Goal: Task Accomplishment & Management: Manage account settings

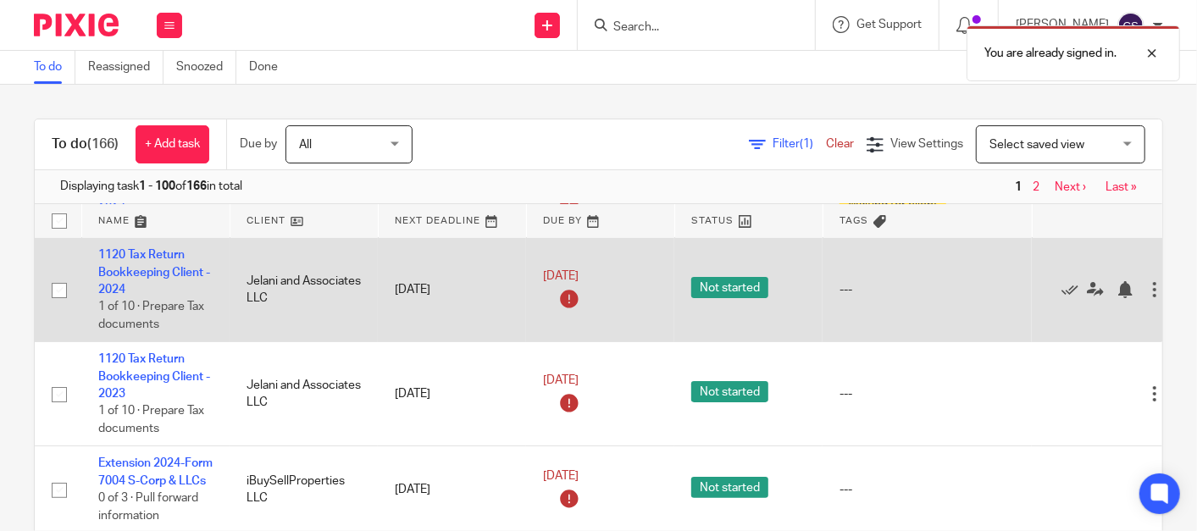
scroll to position [313, 0]
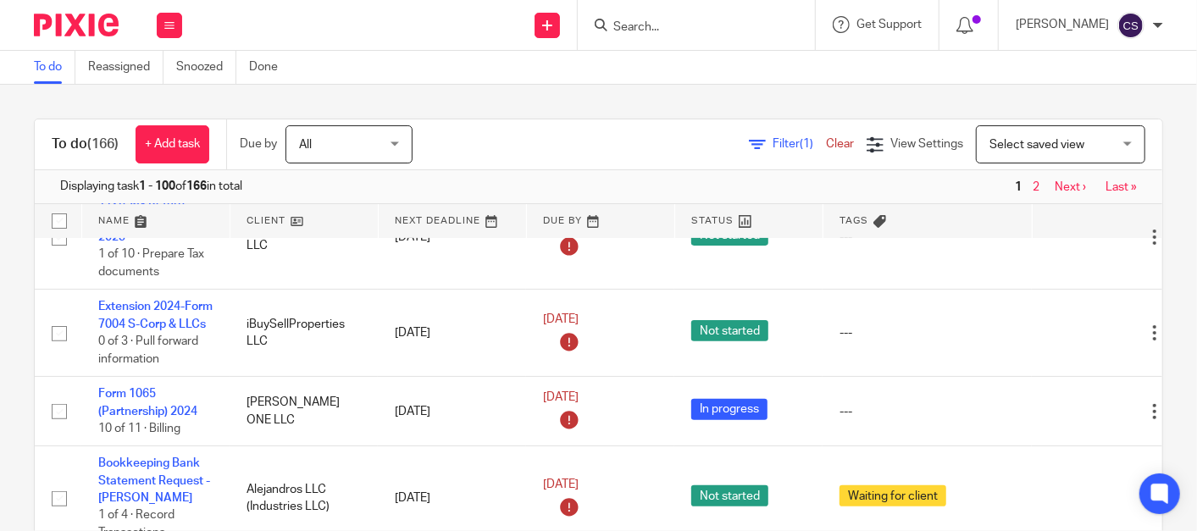
click at [632, 12] on div at bounding box center [696, 25] width 237 height 50
click at [662, 31] on input "Search" at bounding box center [688, 27] width 153 height 15
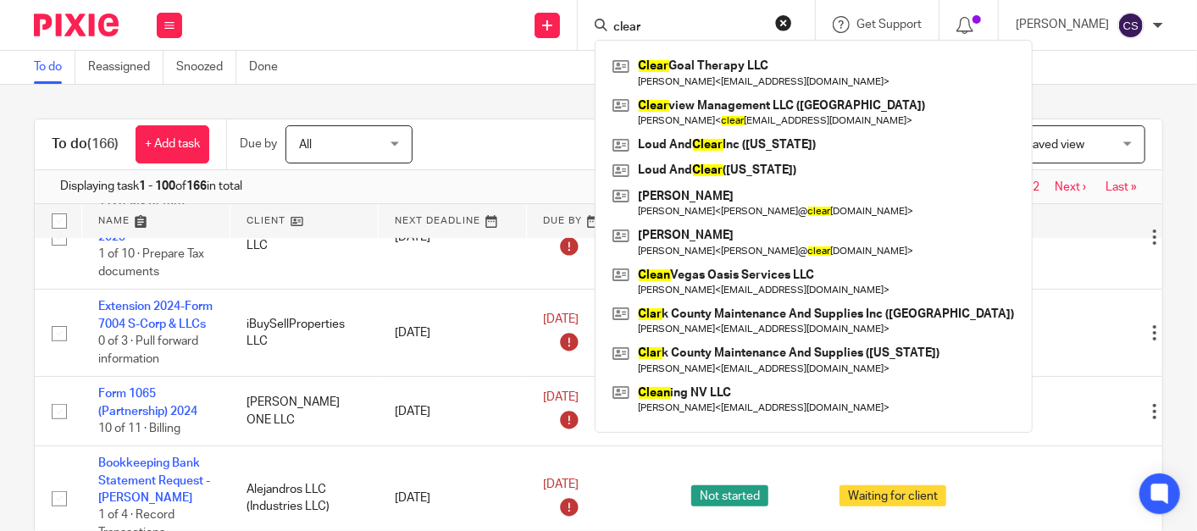
type input "clear"
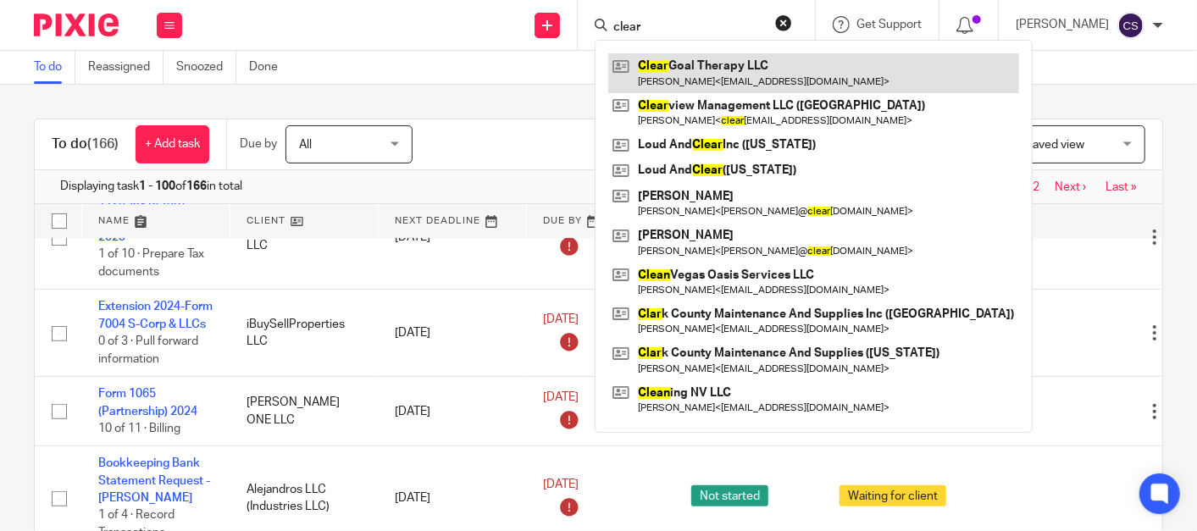
click at [727, 69] on link at bounding box center [813, 72] width 411 height 39
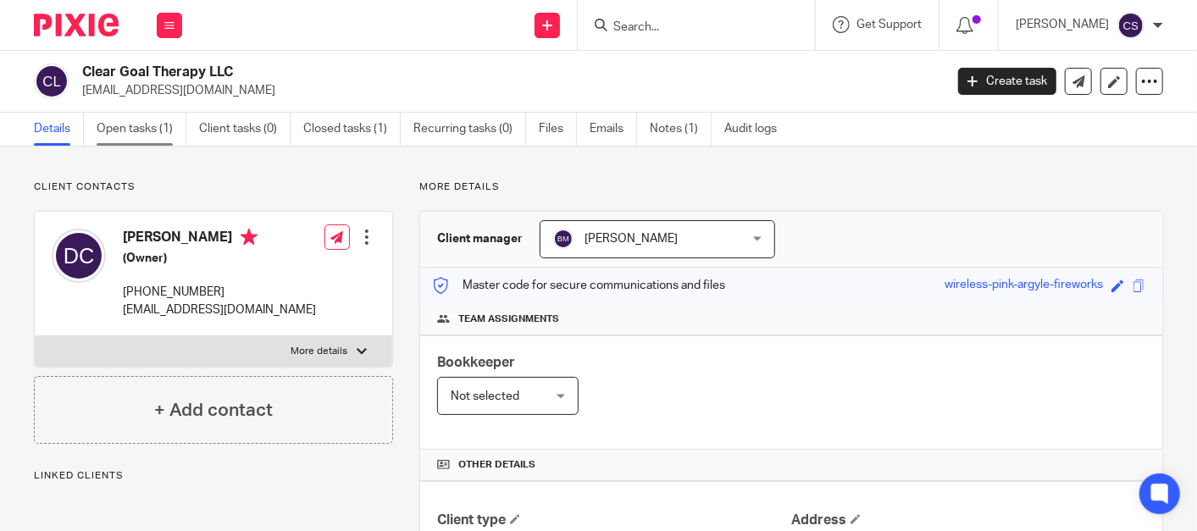
click at [126, 133] on link "Open tasks (1)" at bounding box center [142, 129] width 90 height 33
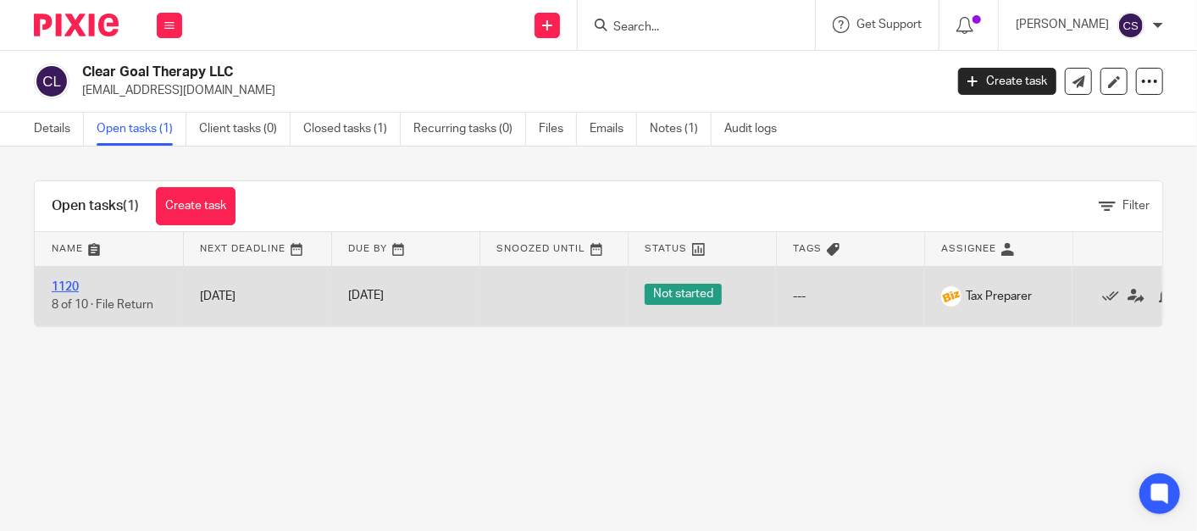
click at [69, 288] on link "1120" at bounding box center [65, 287] width 27 height 12
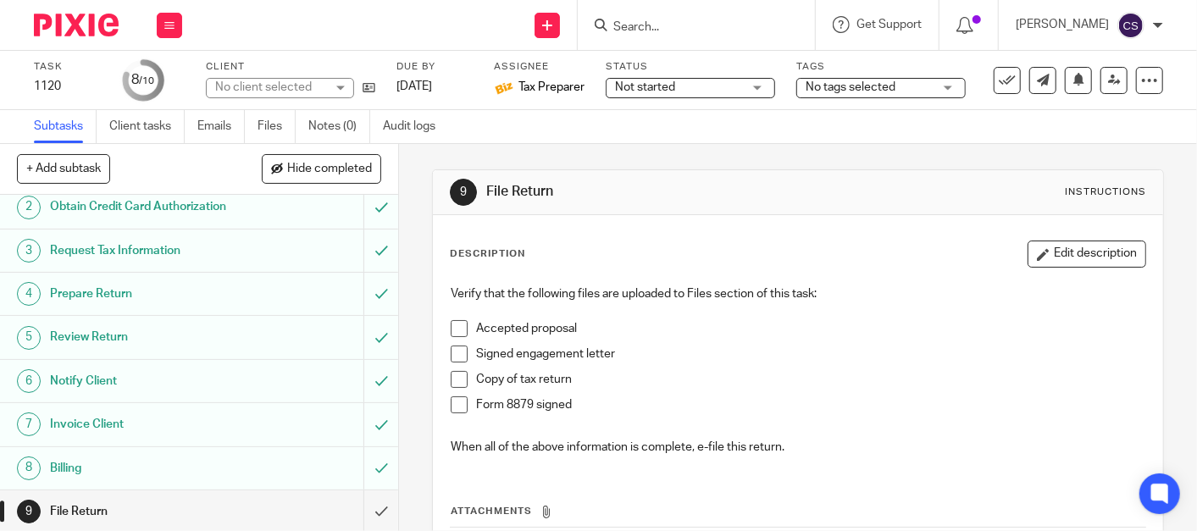
scroll to position [97, 0]
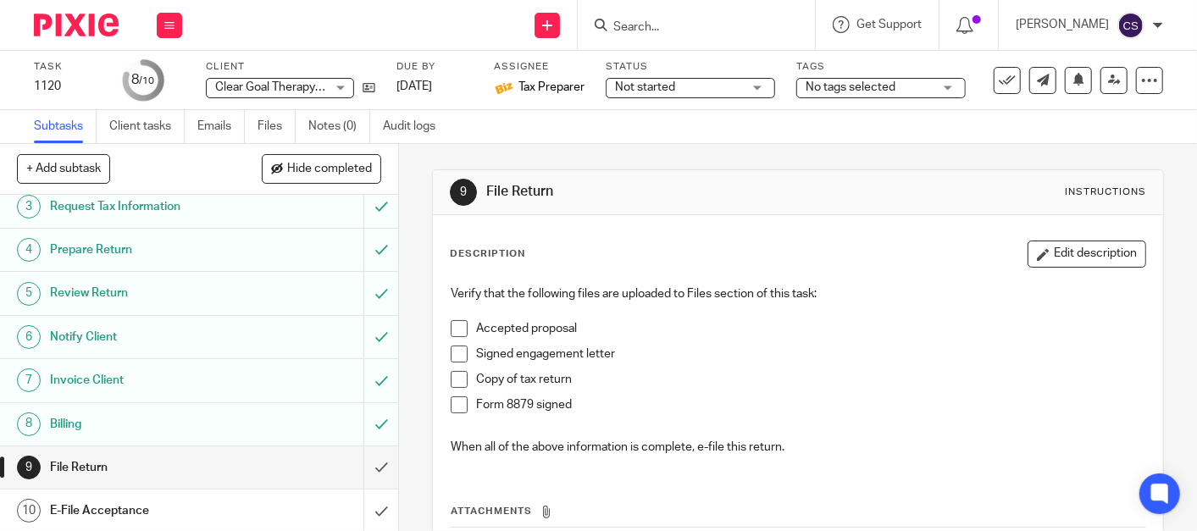
click at [946, 90] on div "No tags selected" at bounding box center [880, 88] width 169 height 20
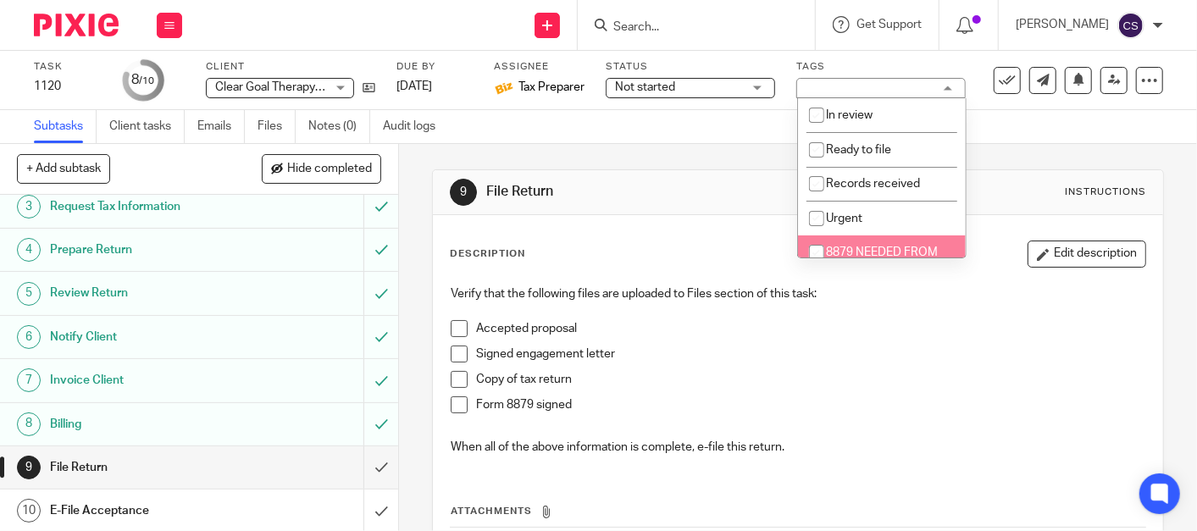
click at [813, 252] on input "checkbox" at bounding box center [817, 252] width 32 height 32
checkbox input "true"
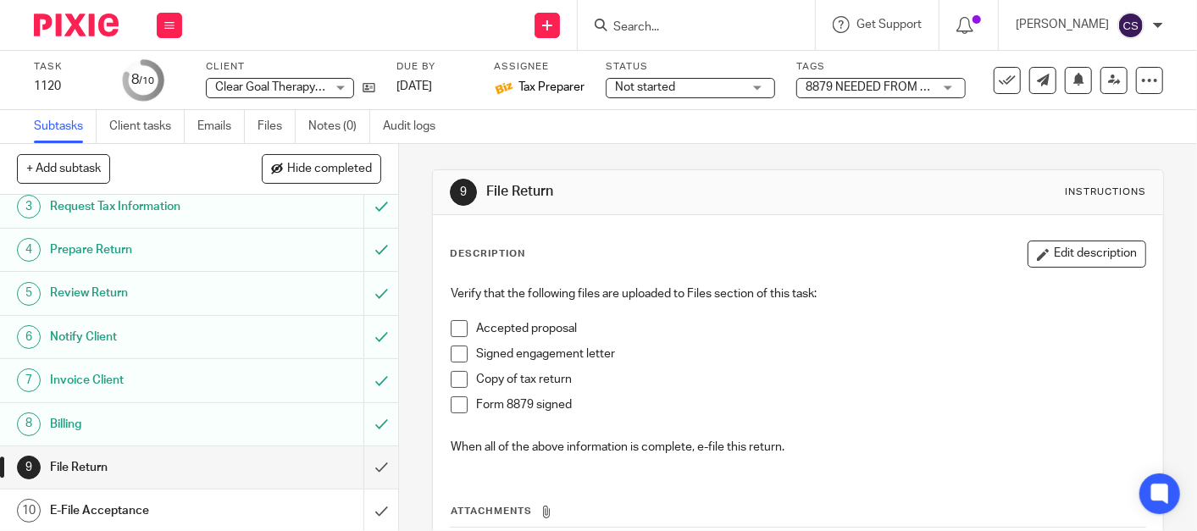
click at [968, 404] on p "Form 8879 signed" at bounding box center [810, 405] width 669 height 17
click at [169, 19] on button at bounding box center [169, 25] width 25 height 25
click at [150, 72] on li "Work" at bounding box center [169, 79] width 45 height 25
click at [158, 74] on link "Work" at bounding box center [162, 79] width 30 height 12
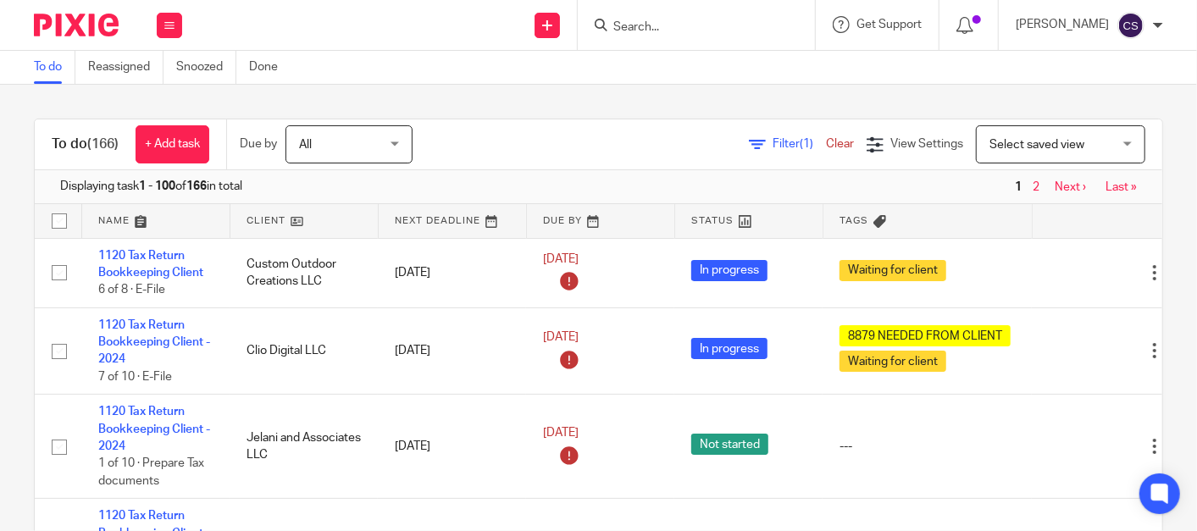
click at [668, 24] on input "Search" at bounding box center [688, 27] width 153 height 15
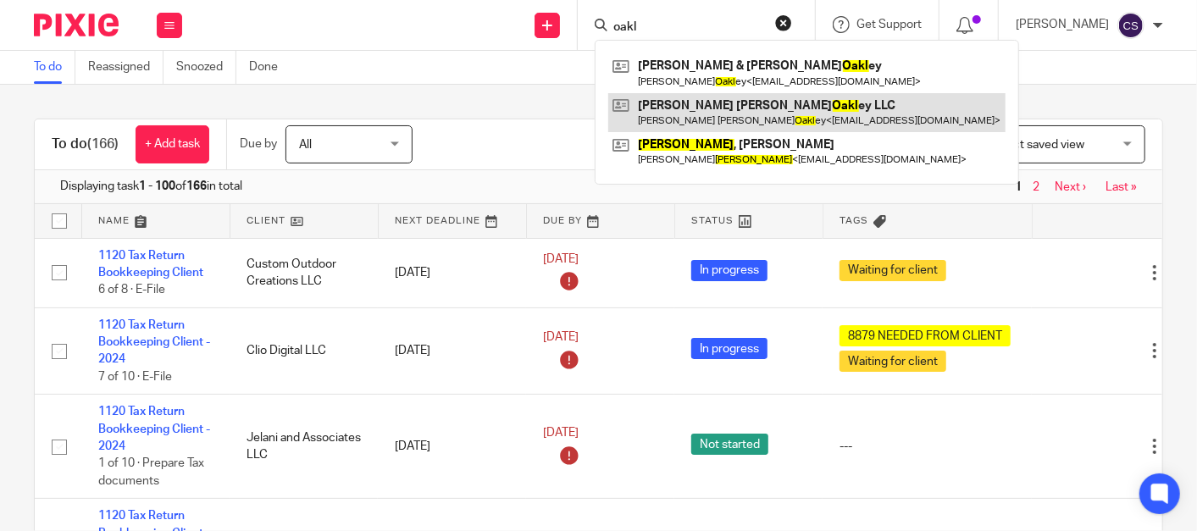
type input "oakl"
click at [707, 108] on link at bounding box center [806, 112] width 397 height 39
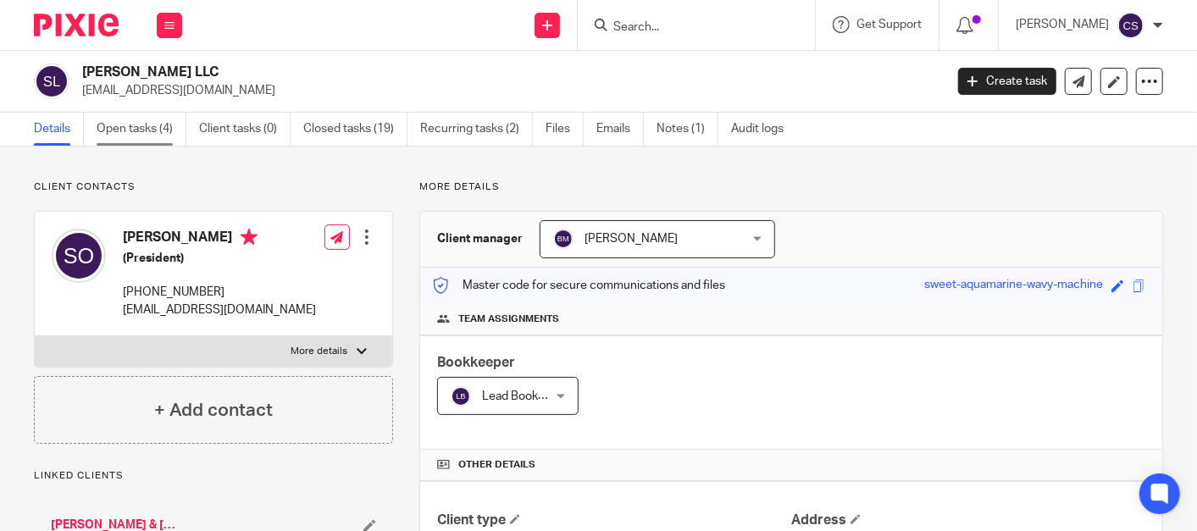
click at [137, 131] on link "Open tasks (4)" at bounding box center [142, 129] width 90 height 33
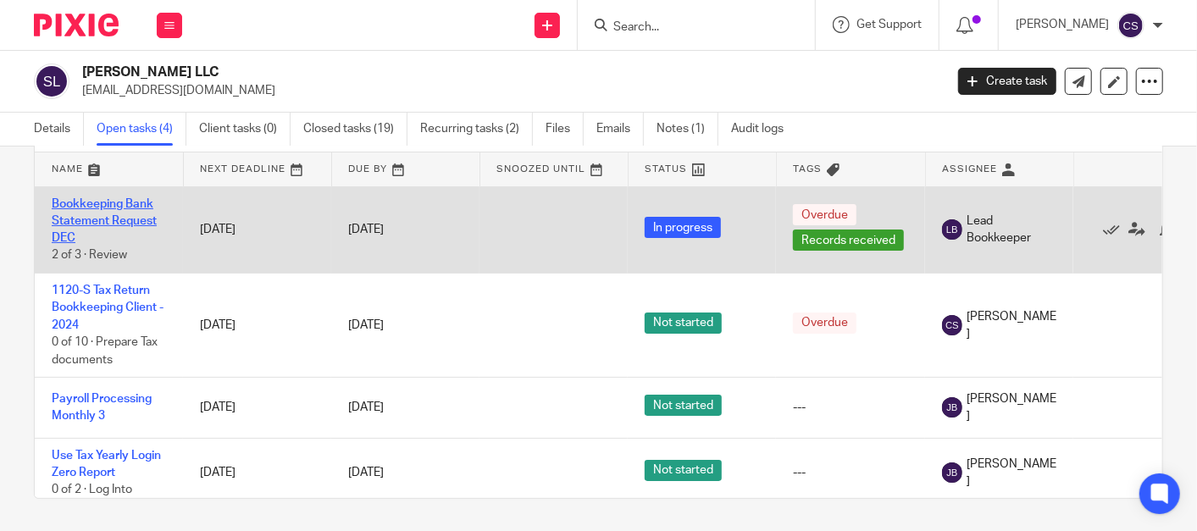
click at [87, 206] on link "Bookkeeping Bank Statement Request DEC" at bounding box center [104, 221] width 105 height 47
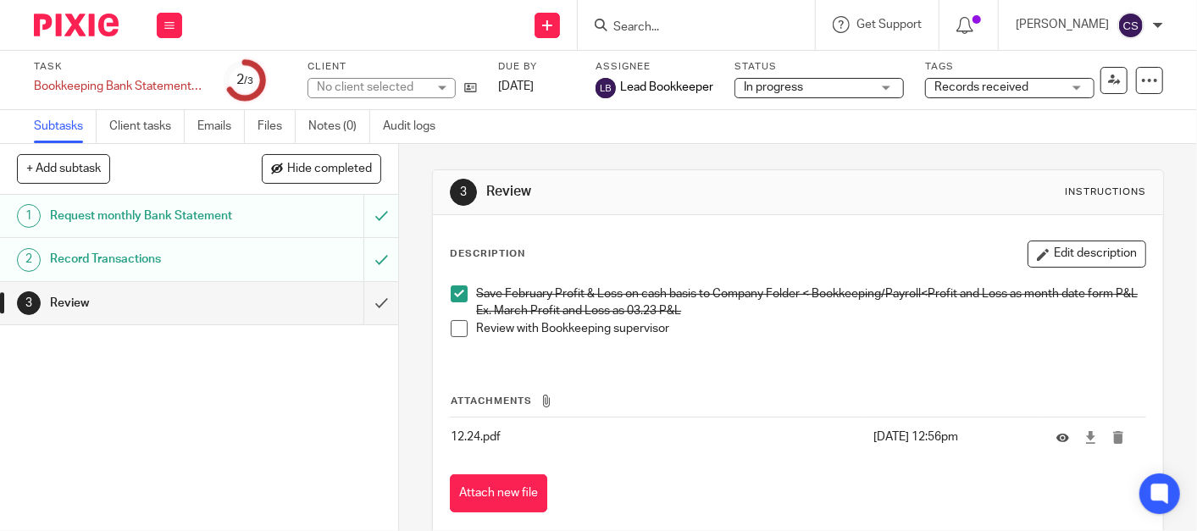
click at [452, 337] on span at bounding box center [459, 328] width 17 height 17
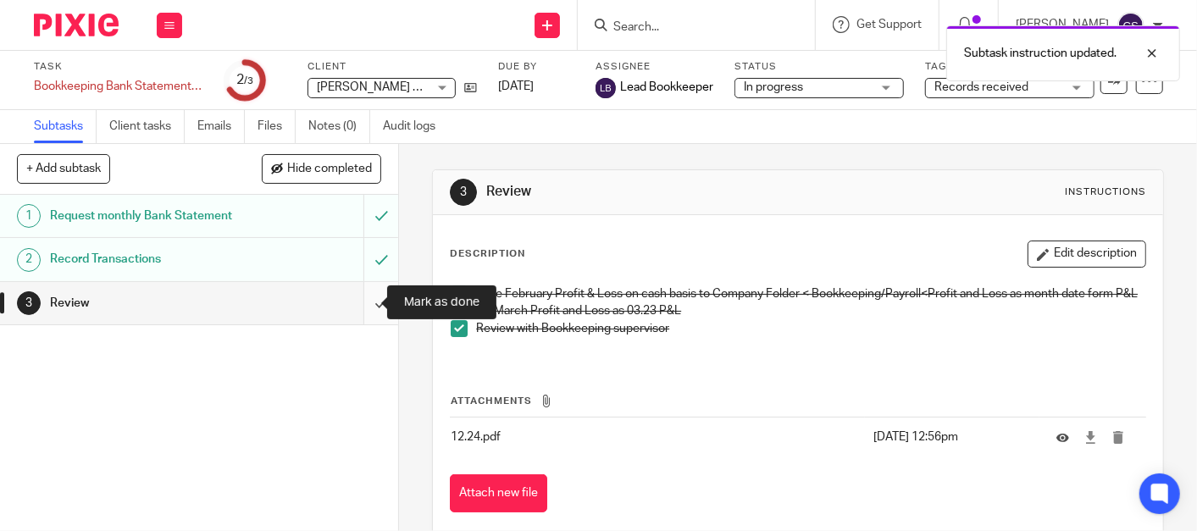
click at [360, 304] on input "submit" at bounding box center [199, 303] width 398 height 42
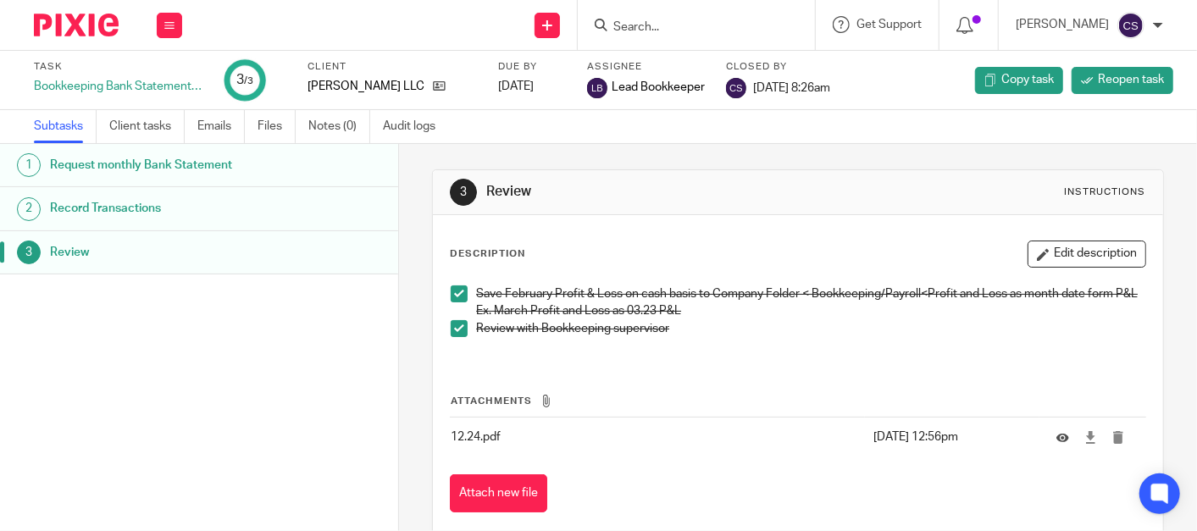
click at [673, 34] on input "Search" at bounding box center [688, 27] width 153 height 15
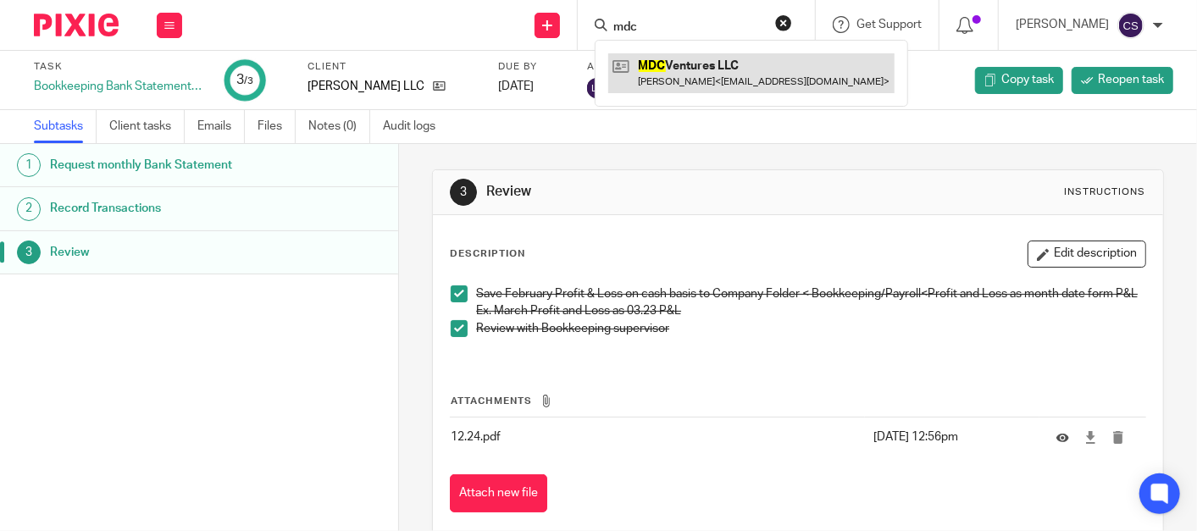
type input "mdc"
click at [701, 55] on link at bounding box center [751, 72] width 286 height 39
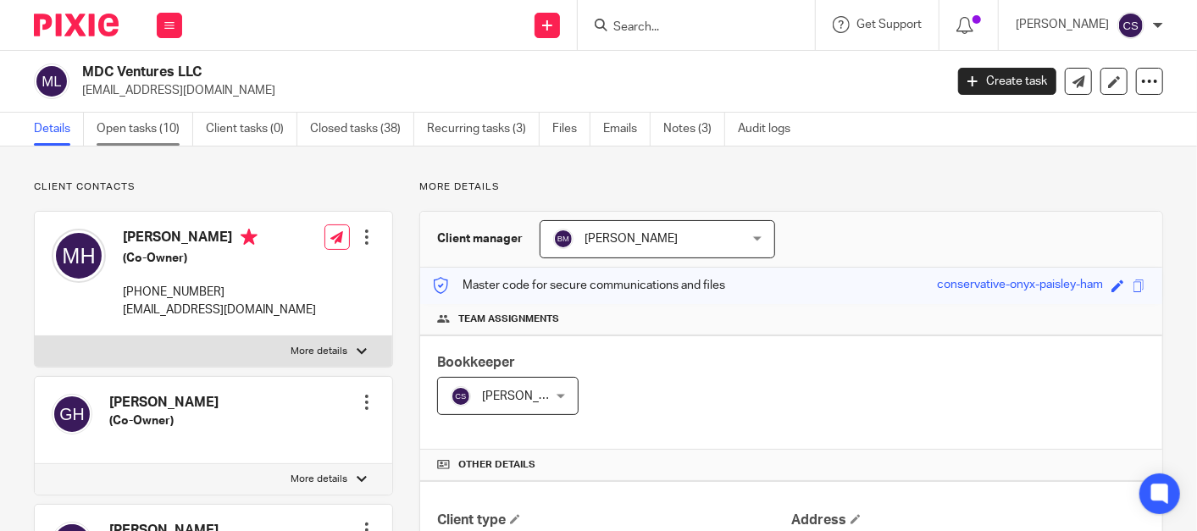
click at [128, 130] on link "Open tasks (10)" at bounding box center [145, 129] width 97 height 33
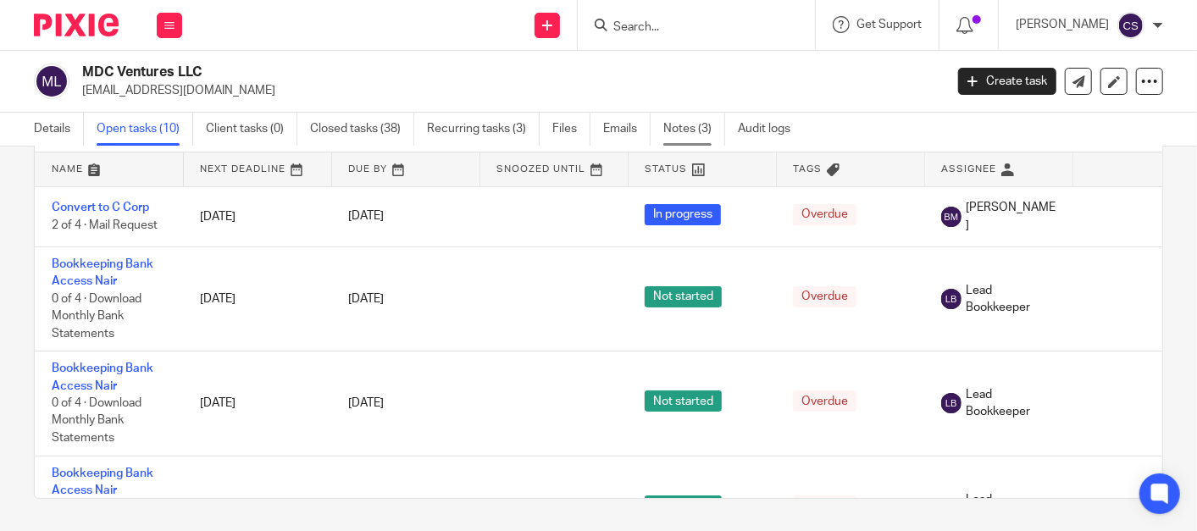
click at [670, 135] on link "Notes (3)" at bounding box center [694, 129] width 62 height 33
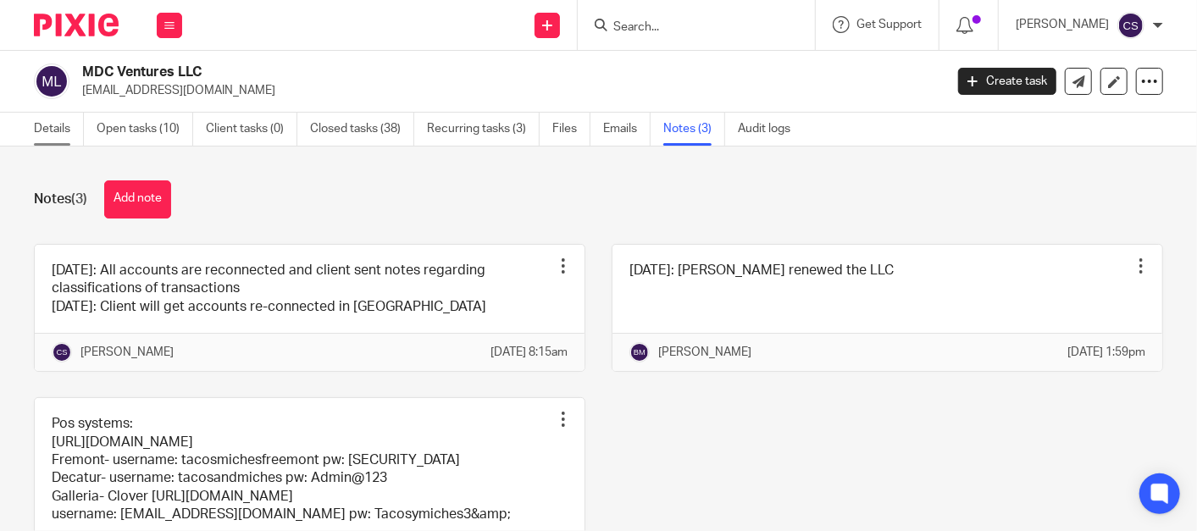
click at [43, 119] on link "Details" at bounding box center [59, 129] width 50 height 33
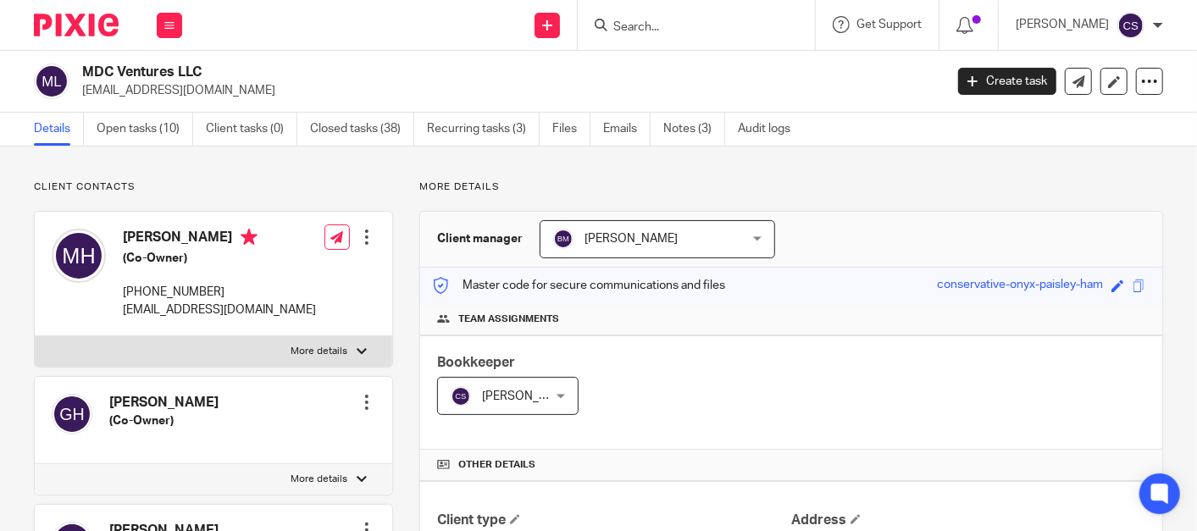
click at [657, 28] on input "Search" at bounding box center [688, 27] width 153 height 15
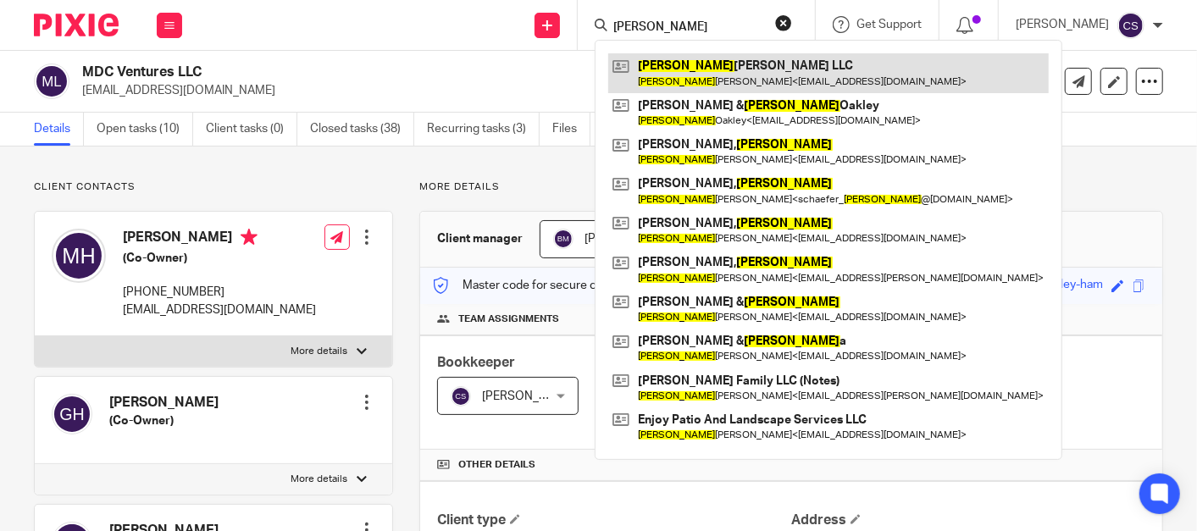
type input "susan"
click at [665, 62] on link at bounding box center [828, 72] width 441 height 39
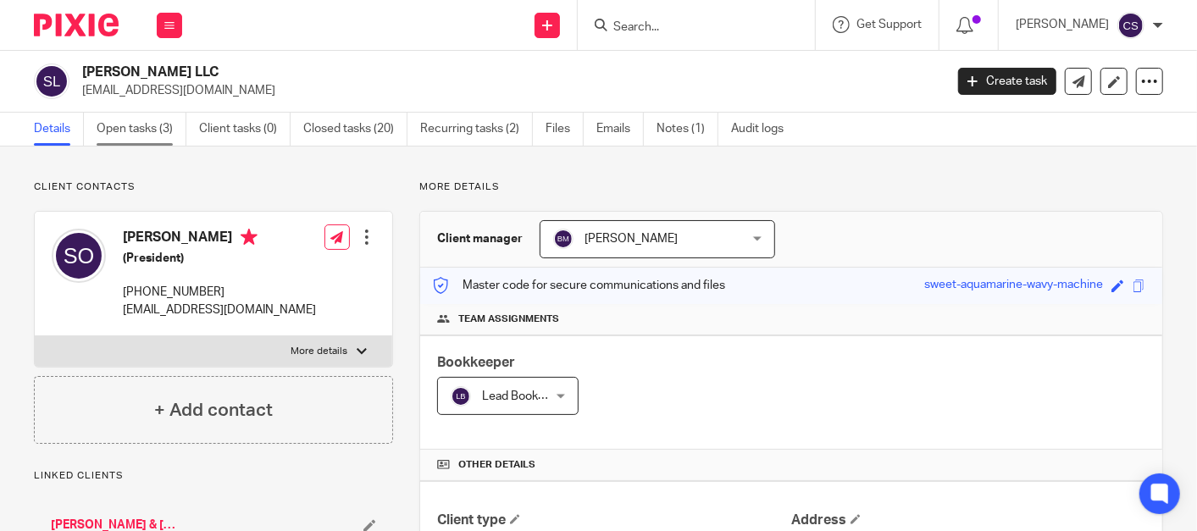
click at [130, 129] on link "Open tasks (3)" at bounding box center [142, 129] width 90 height 33
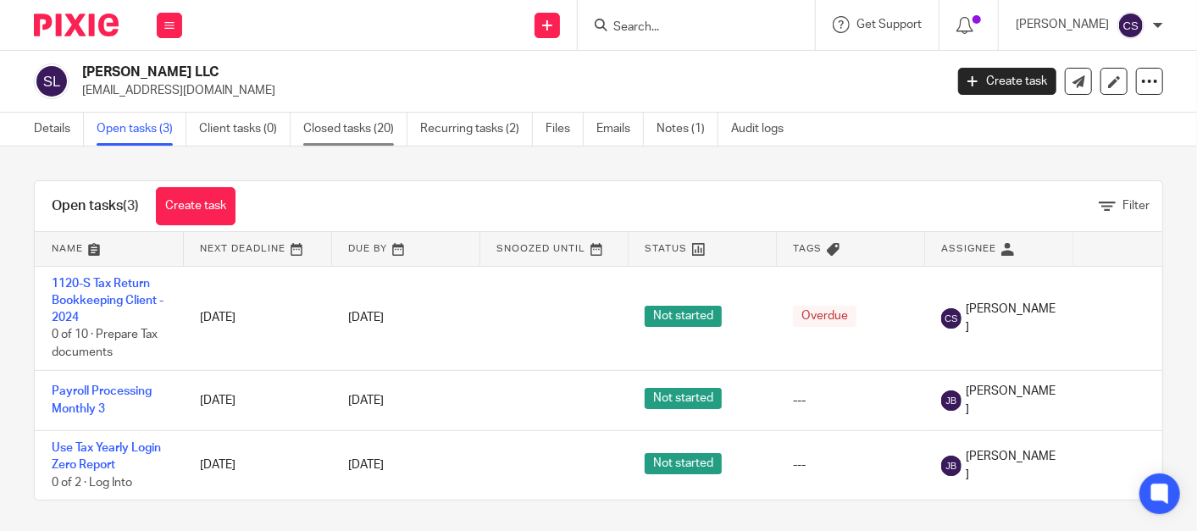
click at [330, 128] on link "Closed tasks (20)" at bounding box center [355, 129] width 104 height 33
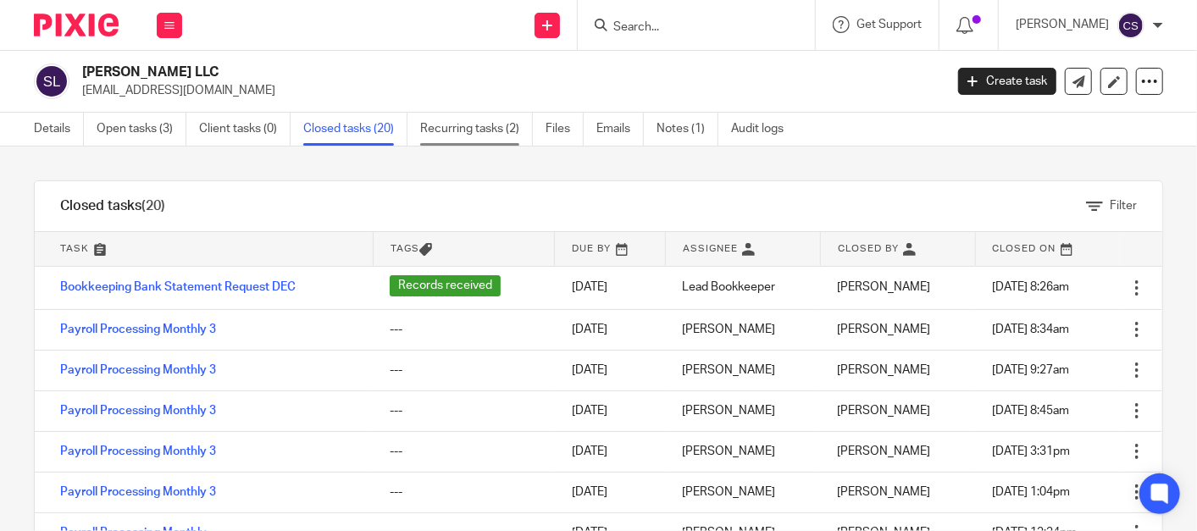
click at [464, 125] on link "Recurring tasks (2)" at bounding box center [476, 129] width 113 height 33
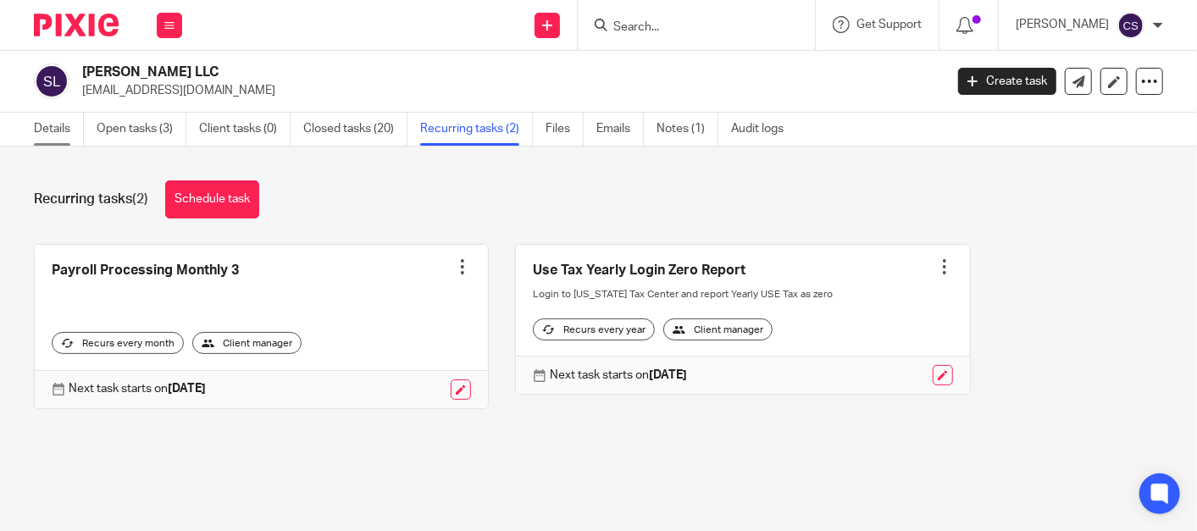
click at [48, 124] on link "Details" at bounding box center [59, 129] width 50 height 33
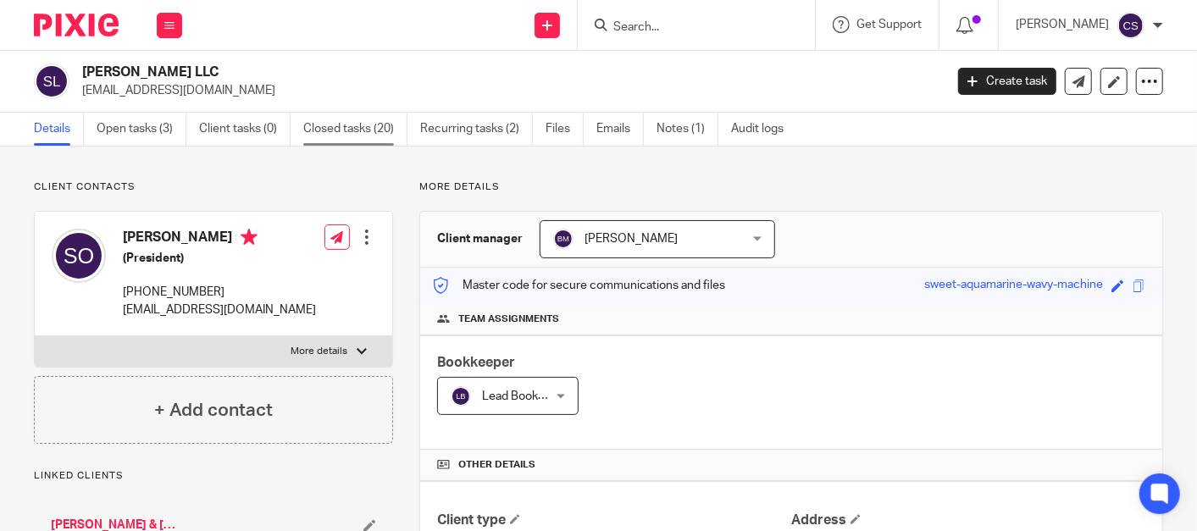
click at [352, 130] on link "Closed tasks (20)" at bounding box center [355, 129] width 104 height 33
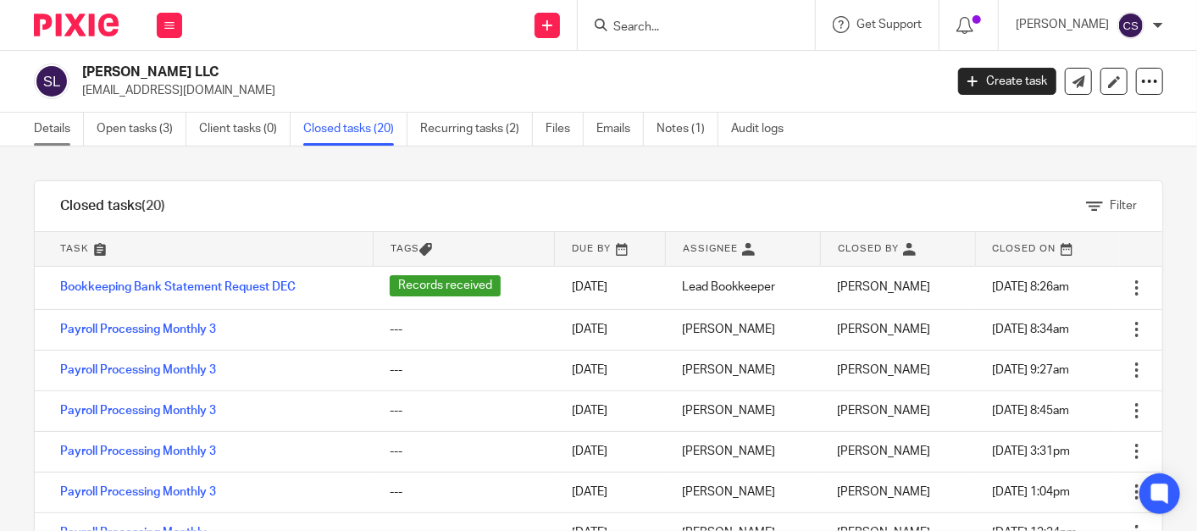
click at [42, 131] on link "Details" at bounding box center [59, 129] width 50 height 33
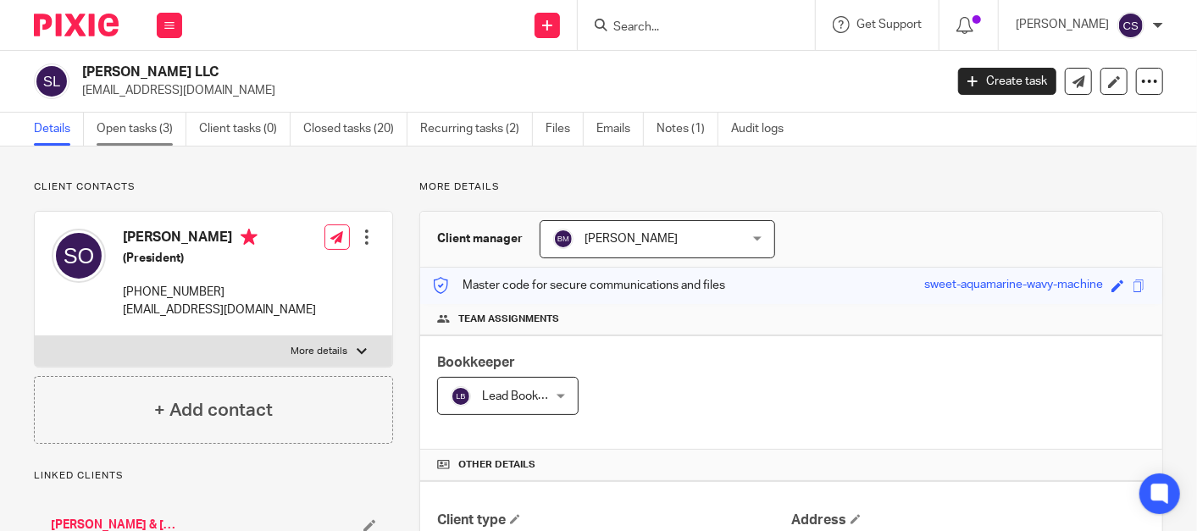
click at [123, 128] on link "Open tasks (3)" at bounding box center [142, 129] width 90 height 33
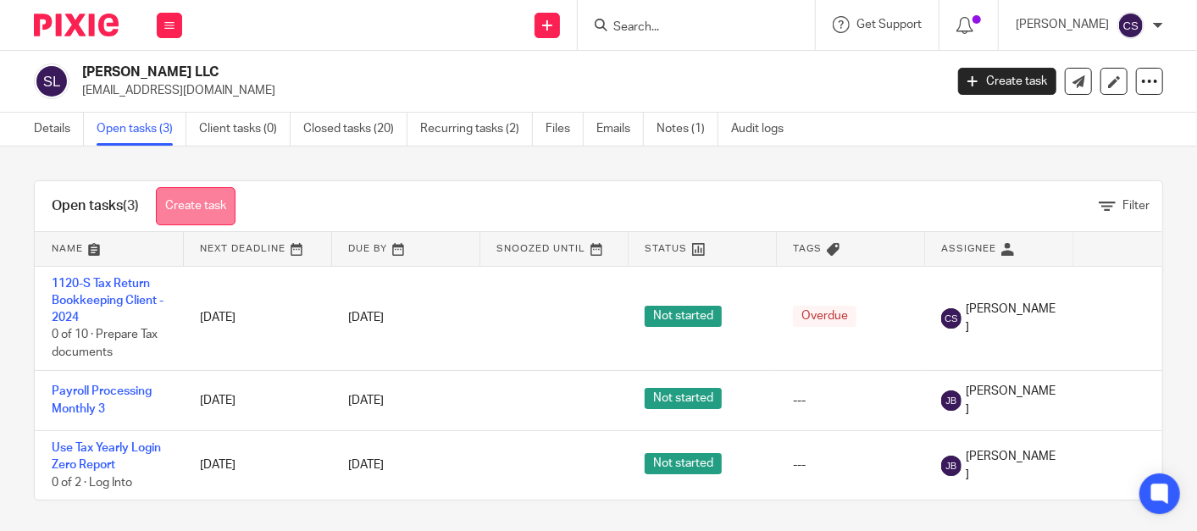
click at [183, 204] on link "Create task" at bounding box center [196, 206] width 80 height 38
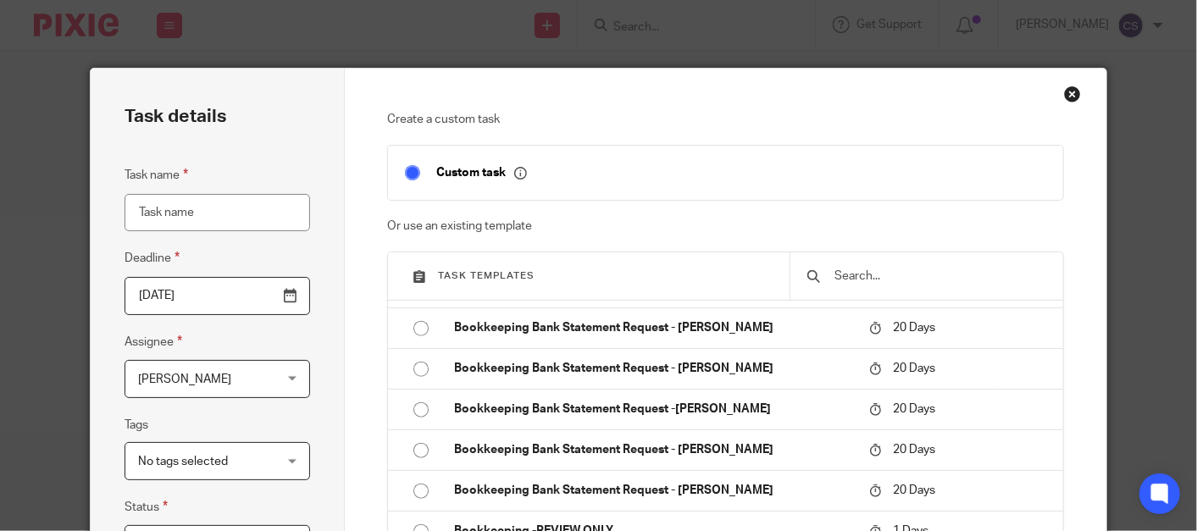
scroll to position [941, 0]
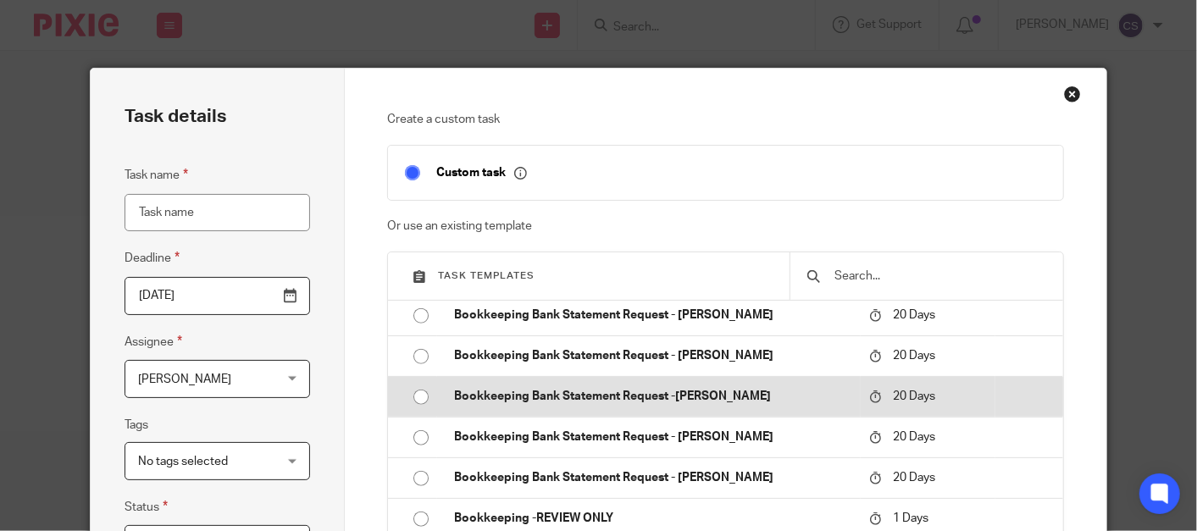
click at [412, 399] on input "radio" at bounding box center [421, 397] width 32 height 32
type input "2025-10-13"
type input "Bookkeeping Bank Statement Request -[PERSON_NAME]"
checkbox input "false"
radio input "false"
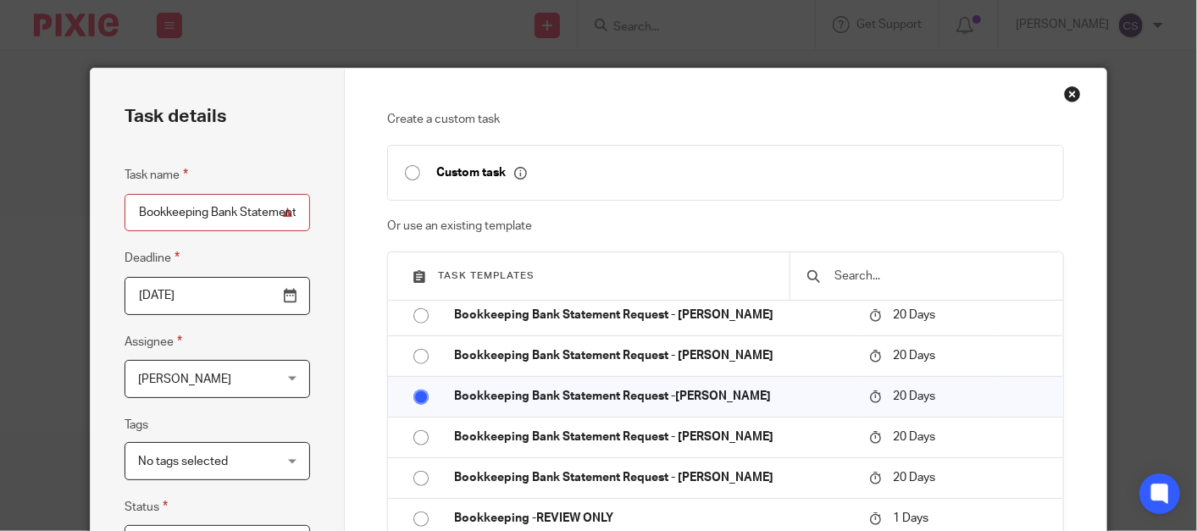
click at [277, 210] on input "Bookkeeping Bank Statement Request -[PERSON_NAME]" at bounding box center [218, 213] width 186 height 38
type input "Bookkeeping Bank Statement Request -Lina"
click at [288, 300] on input "2025-10-13" at bounding box center [218, 296] width 186 height 38
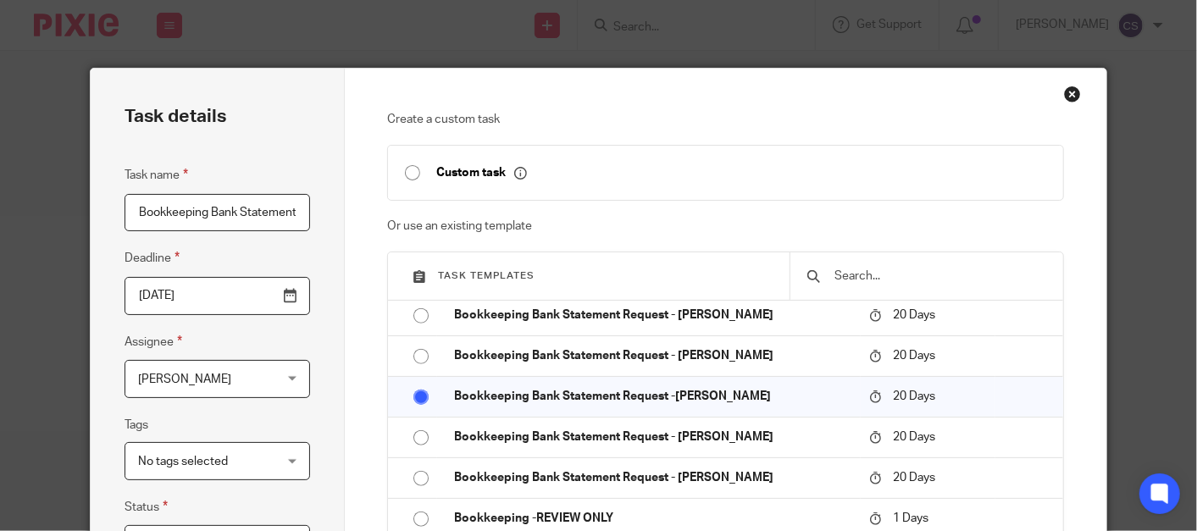
click at [288, 294] on input "2025-09-23" at bounding box center [218, 296] width 186 height 38
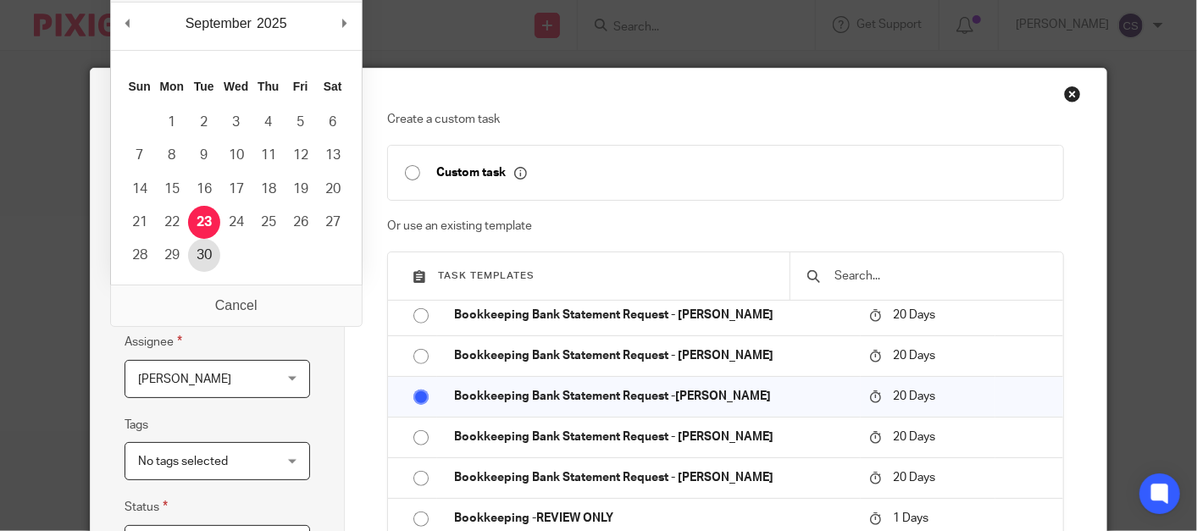
type input "2025-09-30"
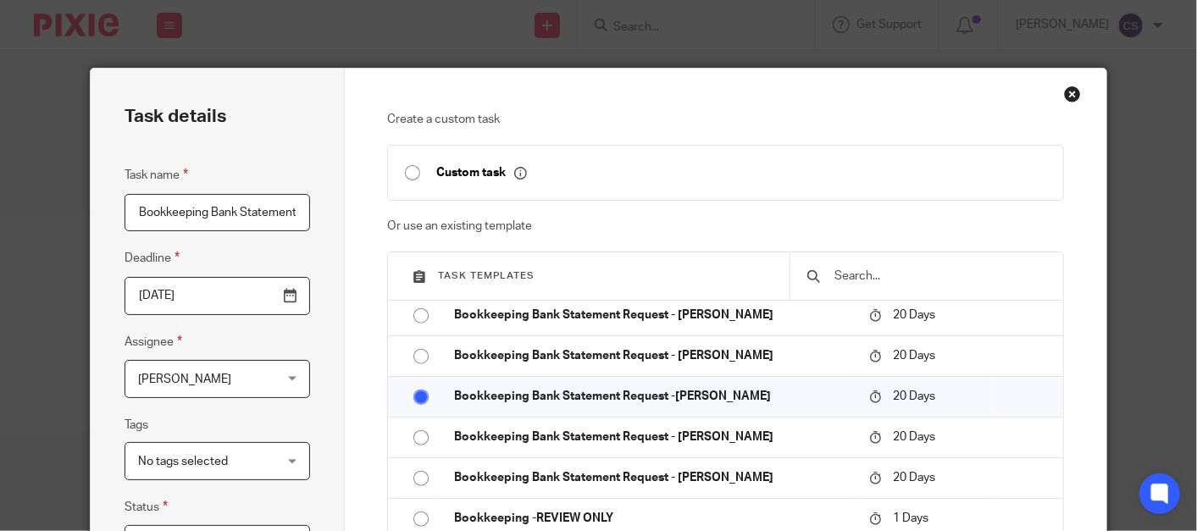
scroll to position [157, 0]
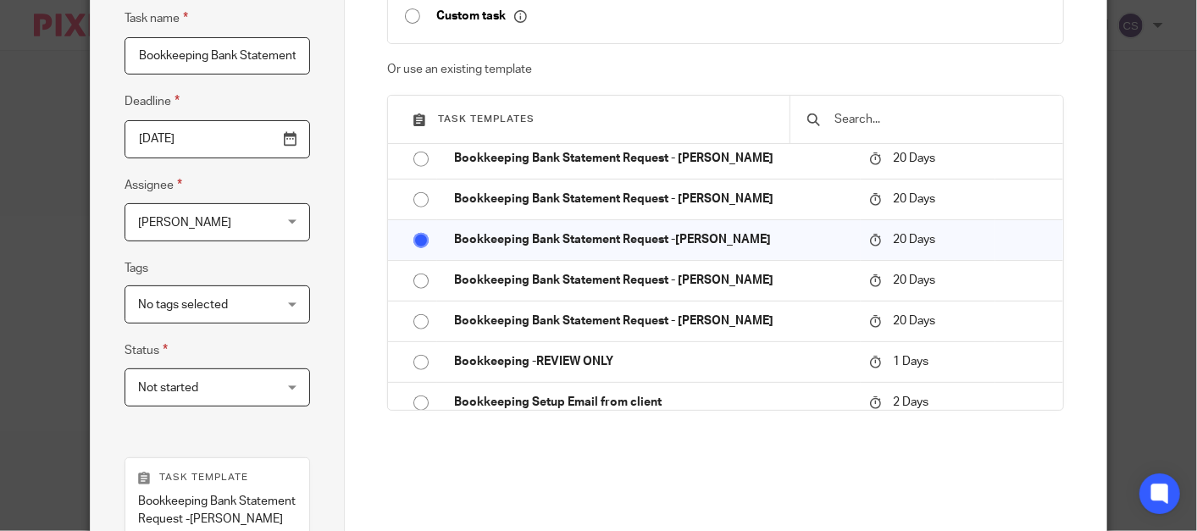
click at [285, 225] on div "Cindy Stocker Cindy Stocker" at bounding box center [218, 222] width 186 height 38
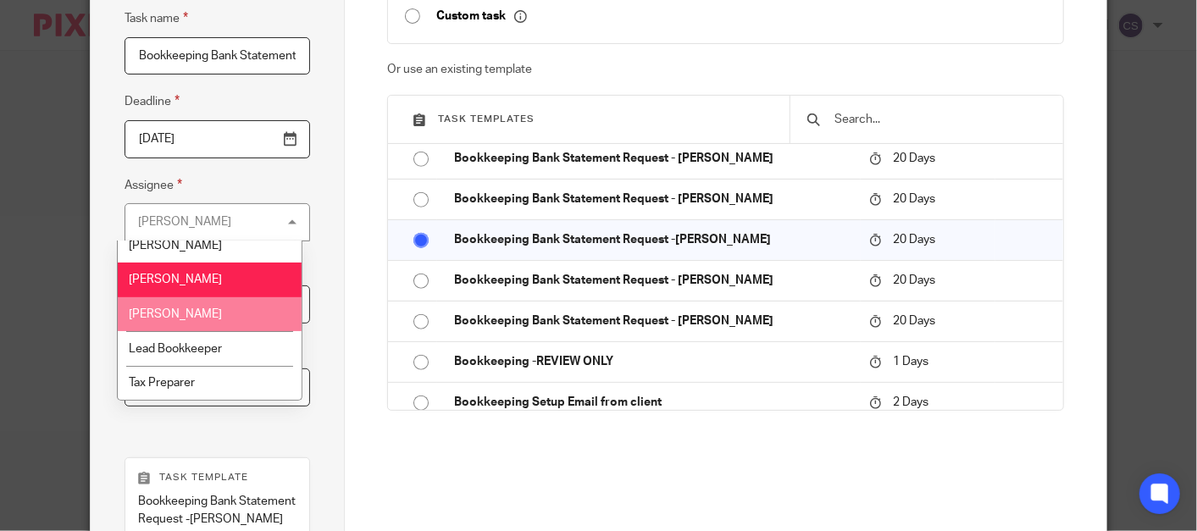
scroll to position [0, 0]
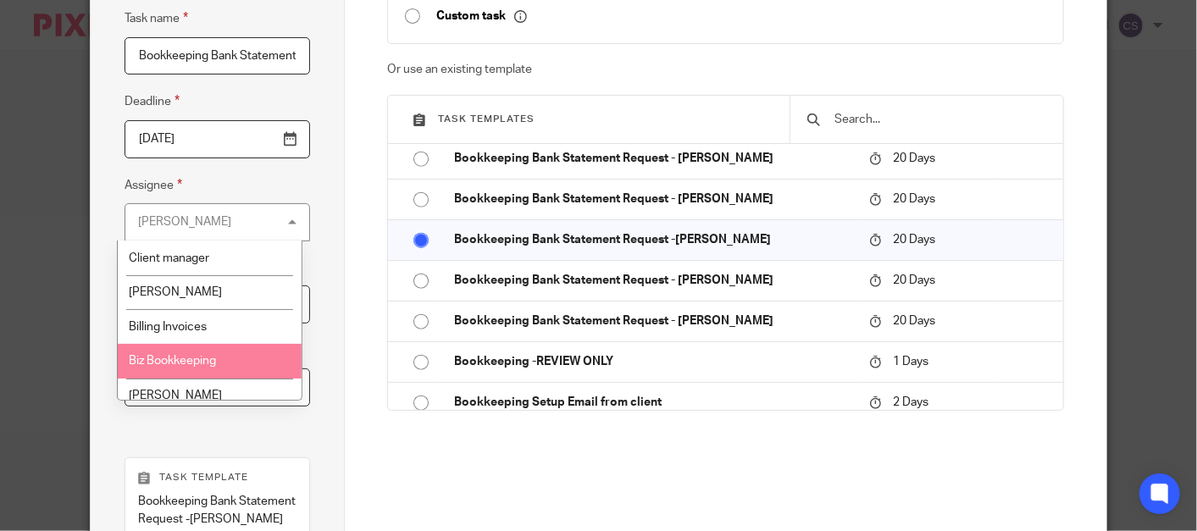
click at [207, 363] on span "Biz Bookkeeping" at bounding box center [172, 361] width 87 height 12
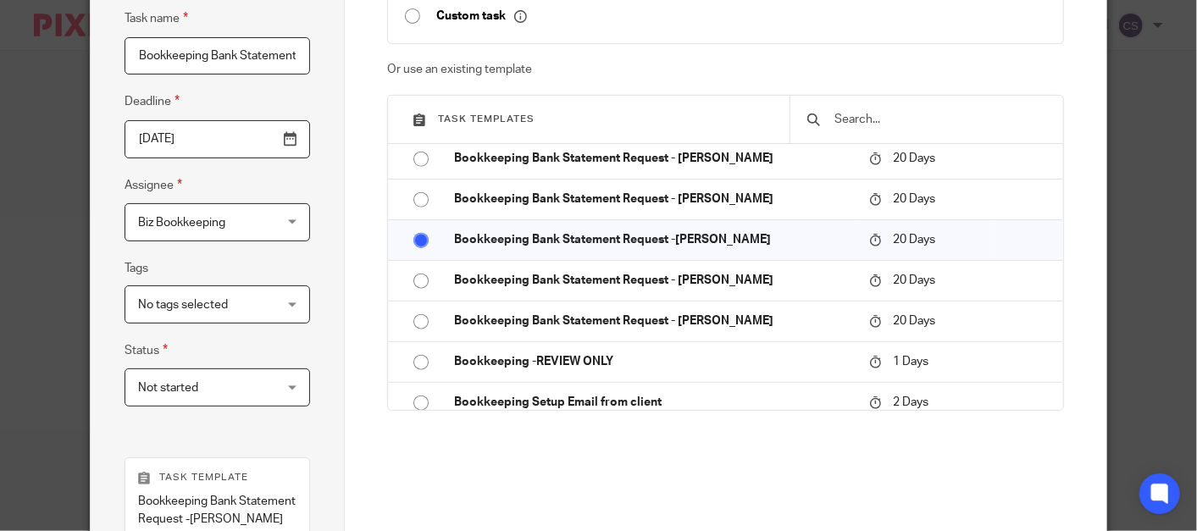
click at [286, 300] on div "No tags selected" at bounding box center [218, 305] width 186 height 38
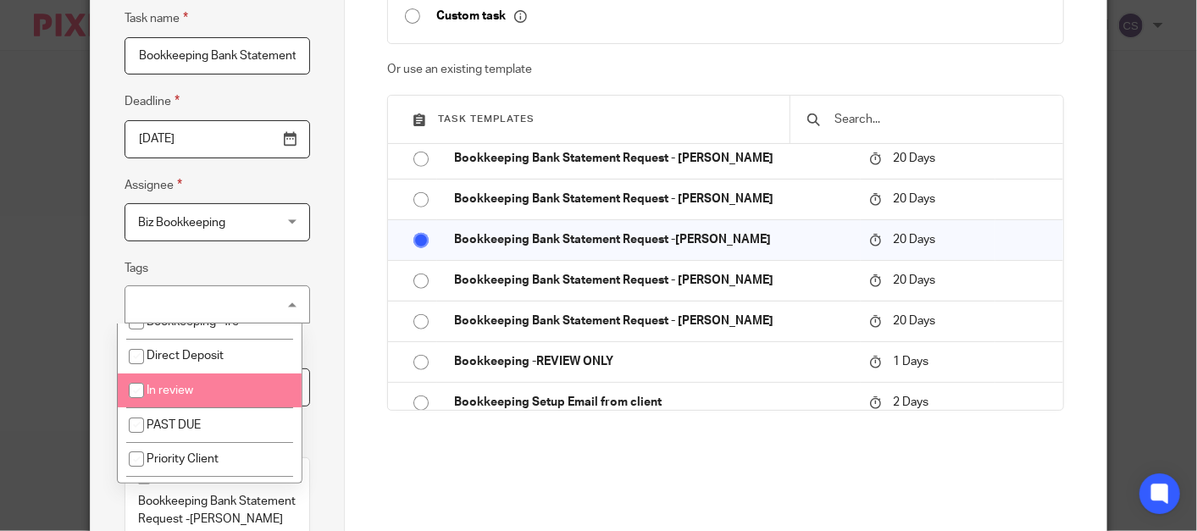
scroll to position [305, 0]
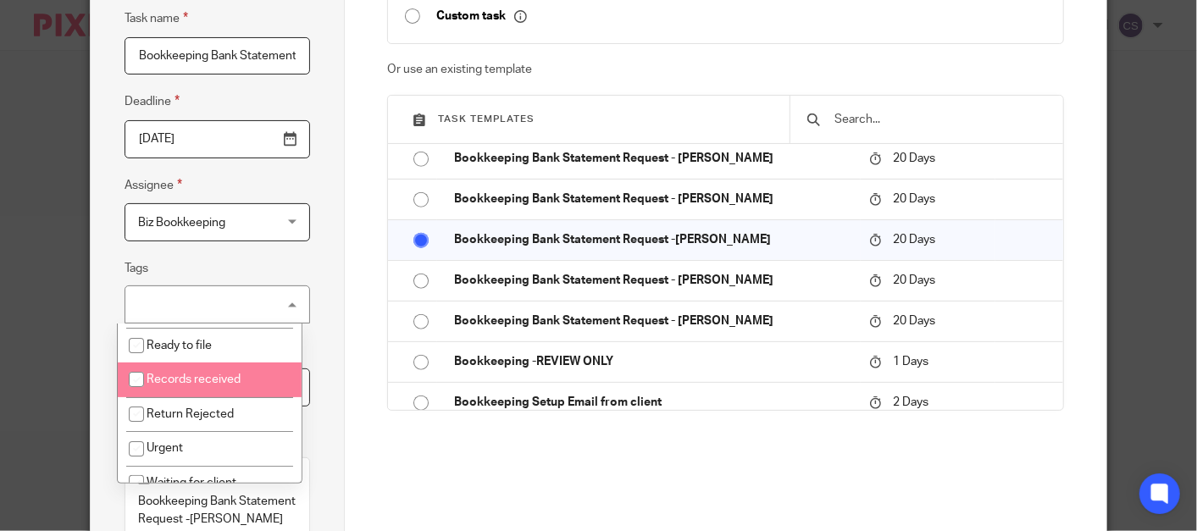
click at [133, 364] on input "checkbox" at bounding box center [136, 379] width 32 height 32
checkbox input "true"
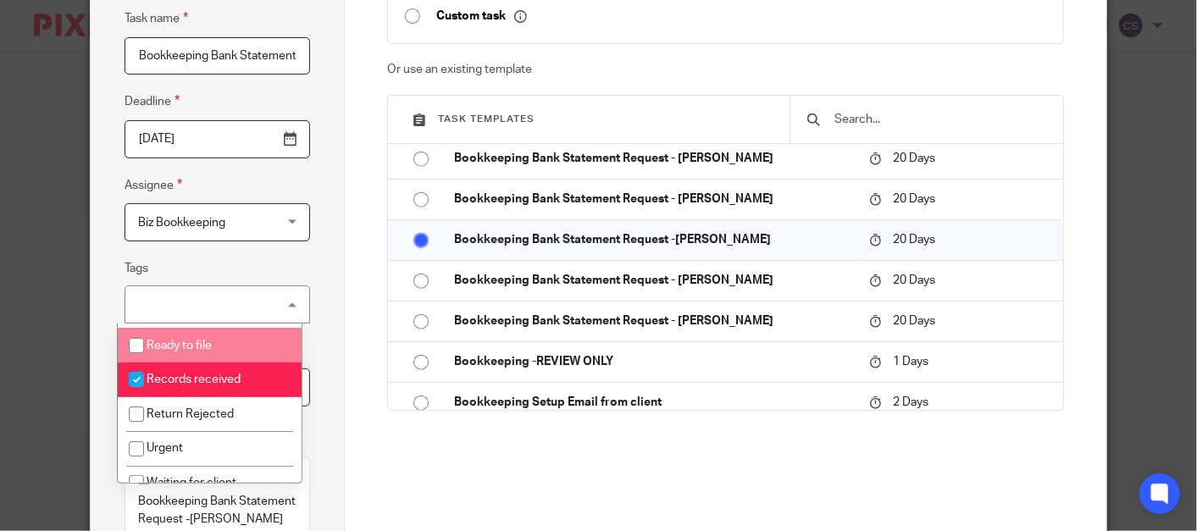
click at [278, 297] on div "Records received" at bounding box center [218, 305] width 186 height 38
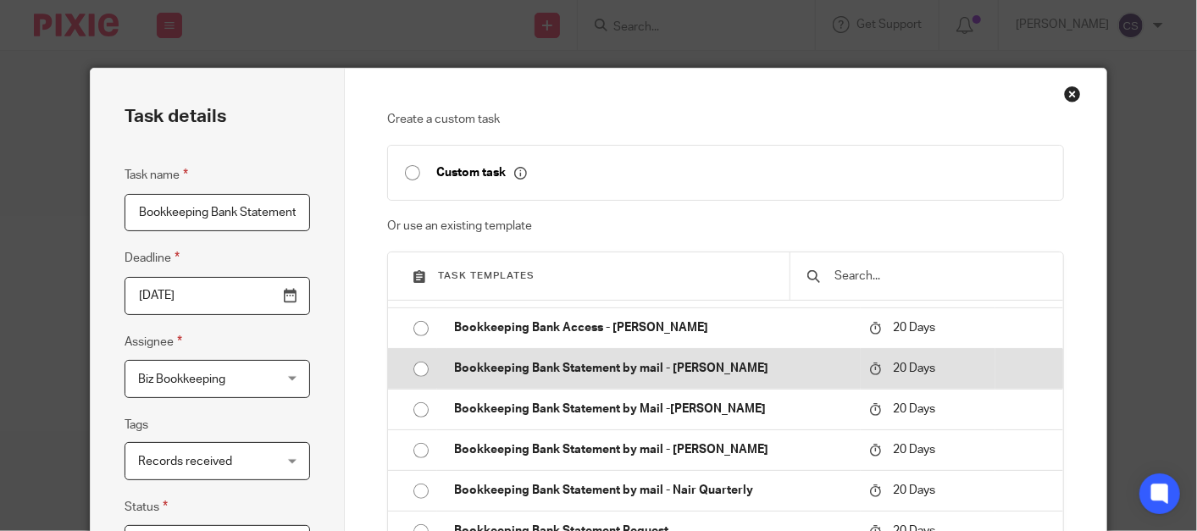
scroll to position [627, 0]
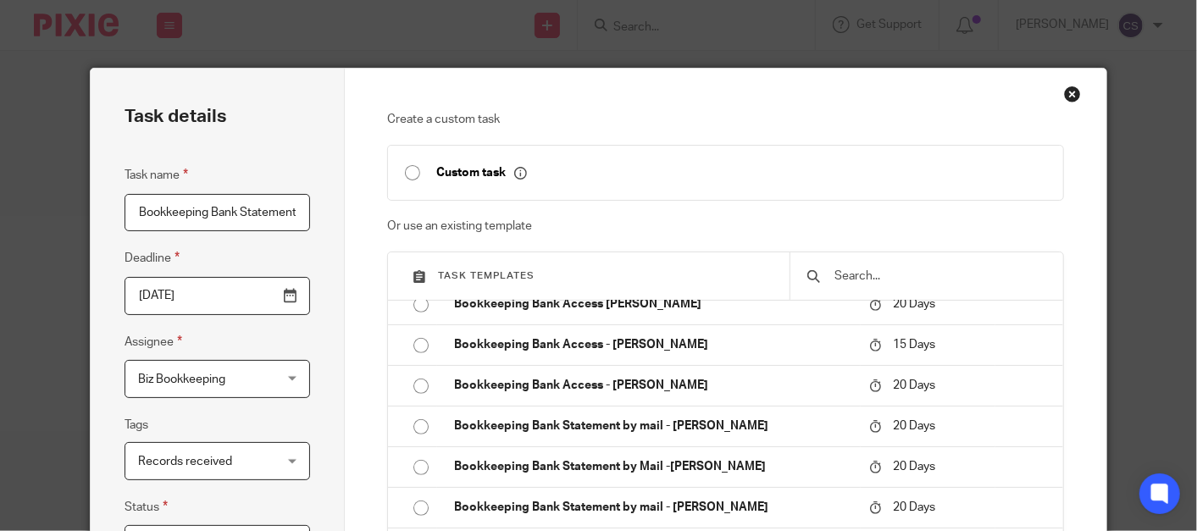
click at [289, 209] on input "Bookkeeping Bank Statement Request -[PERSON_NAME]" at bounding box center [218, 213] width 186 height 38
click at [286, 216] on input "Bookkeeping Bank Statement Request -[PERSON_NAME]" at bounding box center [218, 213] width 186 height 38
click at [289, 214] on input "Bookkeeping Bank Stmt Request -Lina" at bounding box center [218, 213] width 186 height 38
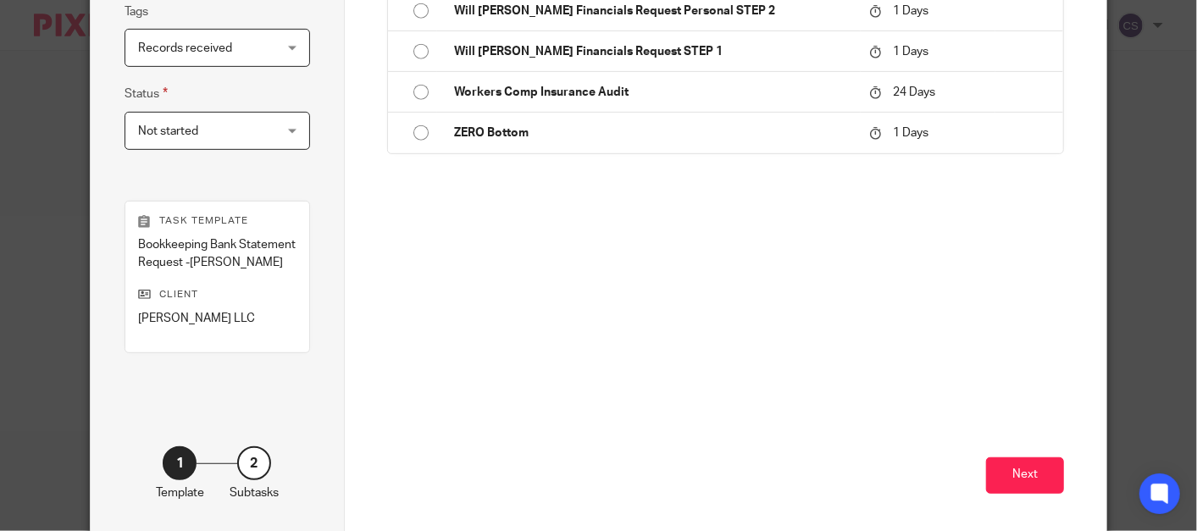
scroll to position [486, 0]
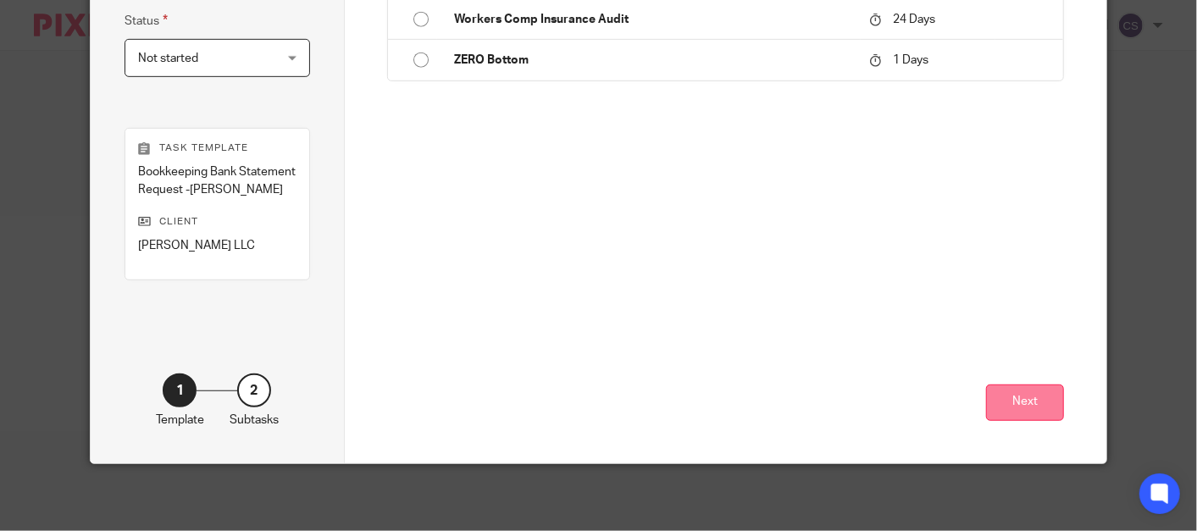
type input "Bookkeeping Bank Stmt Request -Lina JAN-AUG"
click at [1022, 398] on button "Next" at bounding box center [1025, 403] width 78 height 36
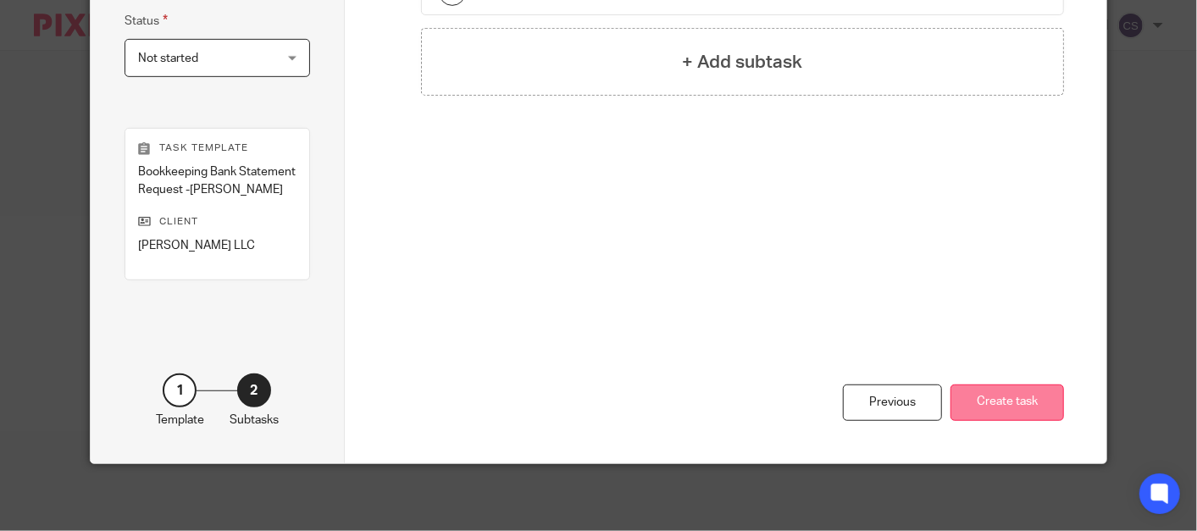
click at [973, 400] on button "Create task" at bounding box center [1008, 403] width 114 height 36
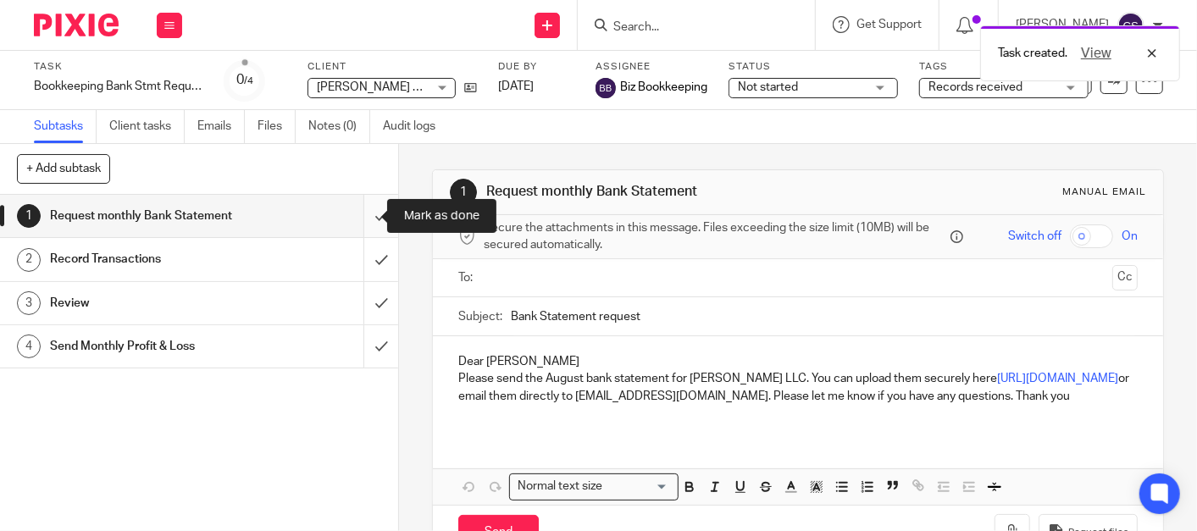
click at [361, 224] on input "submit" at bounding box center [199, 216] width 398 height 42
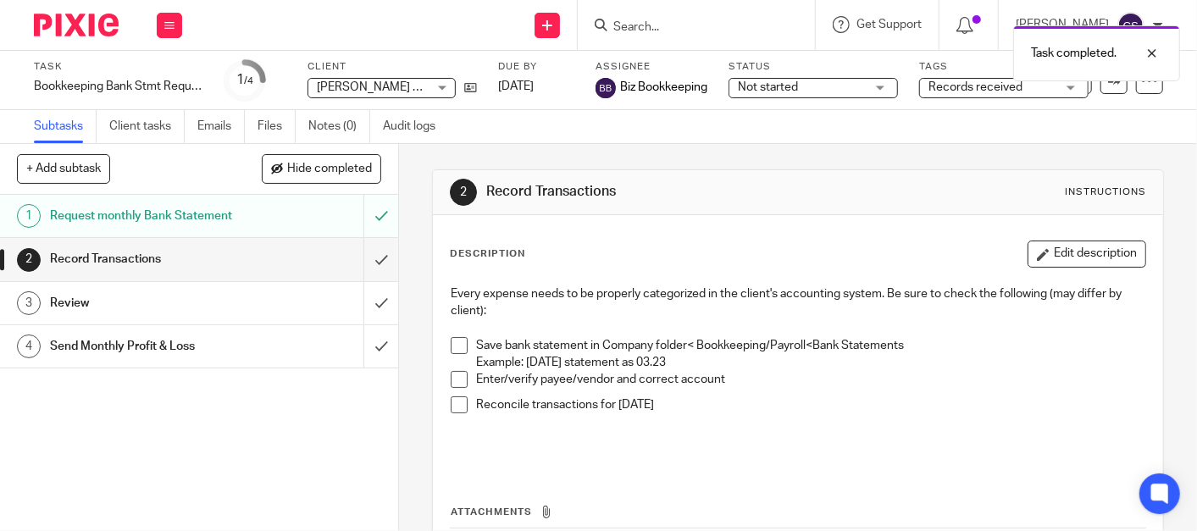
click at [451, 341] on span at bounding box center [459, 345] width 17 height 17
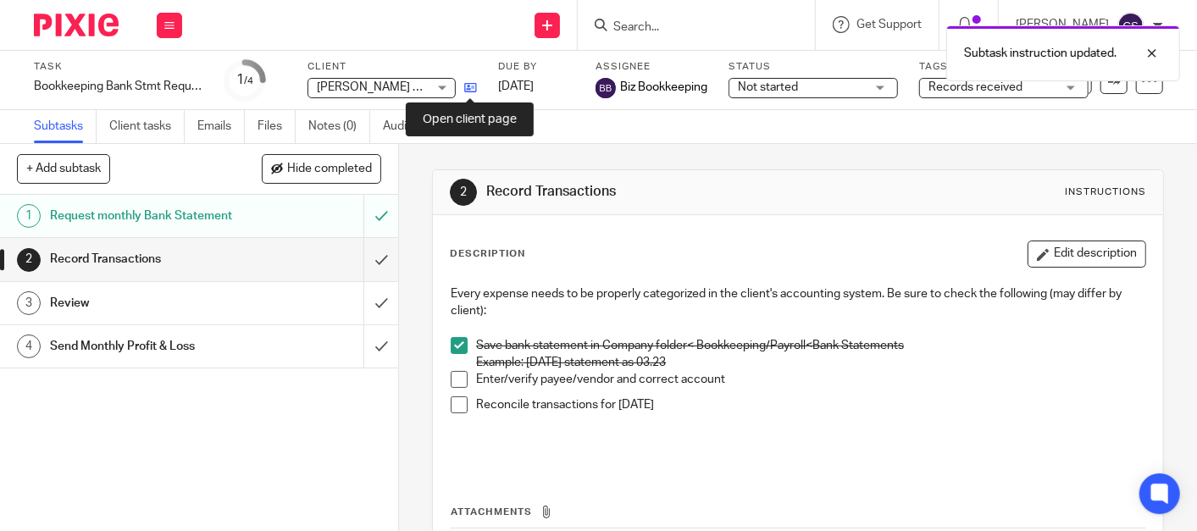
click at [467, 88] on icon at bounding box center [470, 87] width 13 height 13
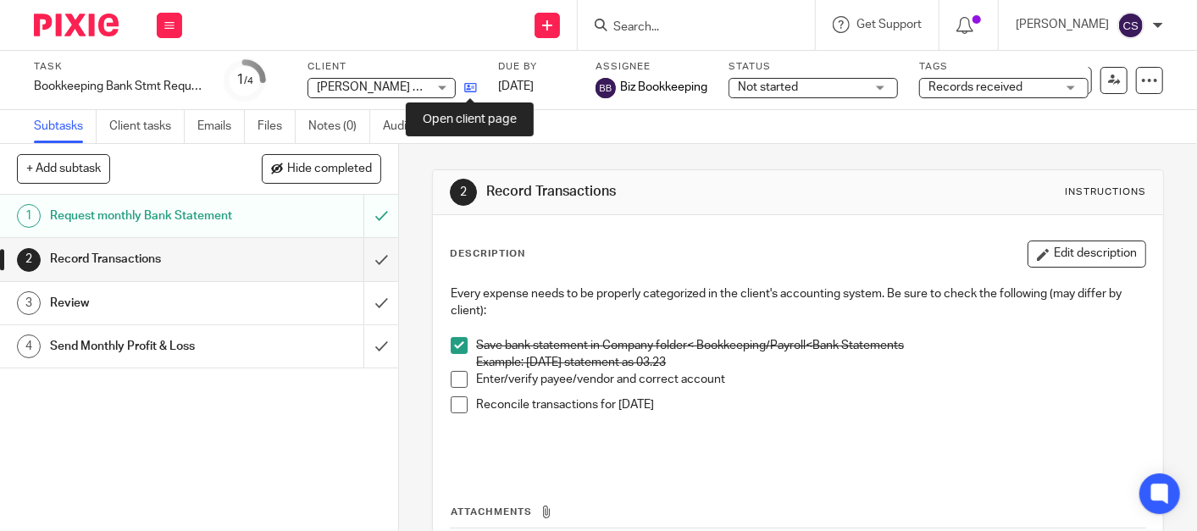
click at [468, 81] on icon at bounding box center [470, 87] width 13 height 13
click at [637, 29] on input "Search" at bounding box center [688, 27] width 153 height 15
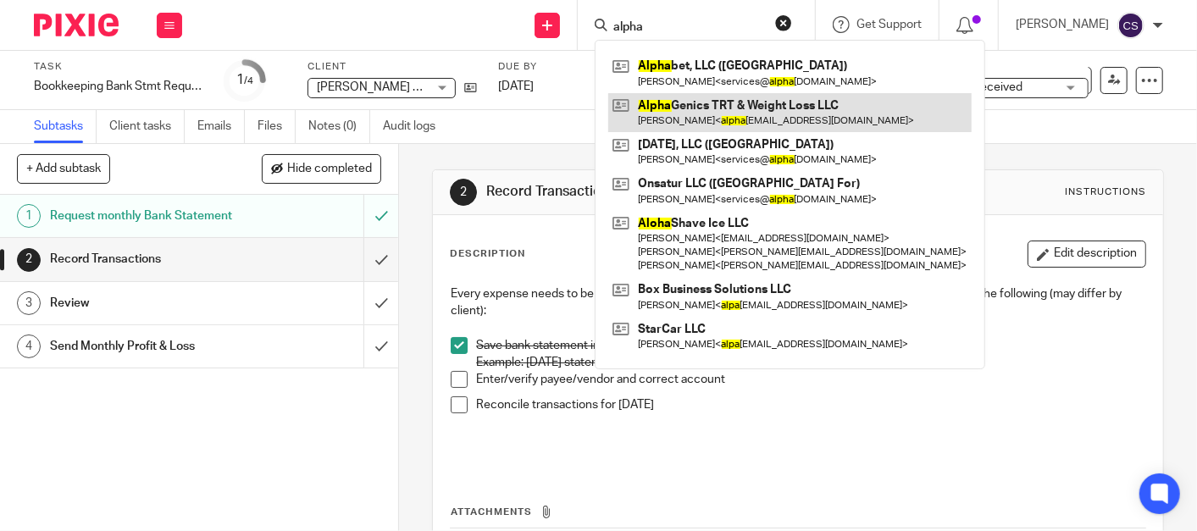
type input "alpha"
click at [707, 116] on link at bounding box center [789, 112] width 363 height 39
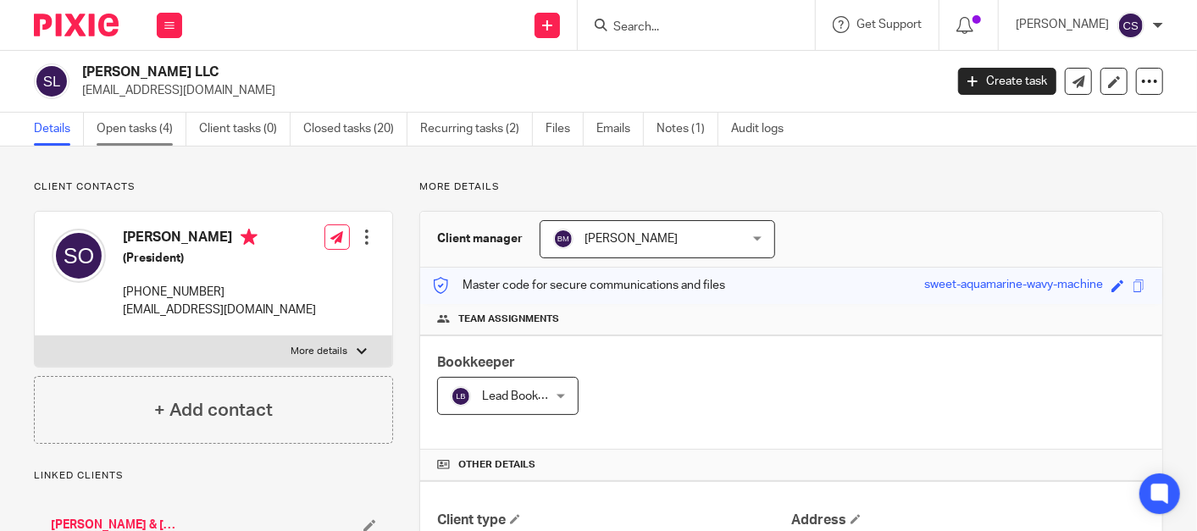
click at [132, 121] on link "Open tasks (4)" at bounding box center [142, 129] width 90 height 33
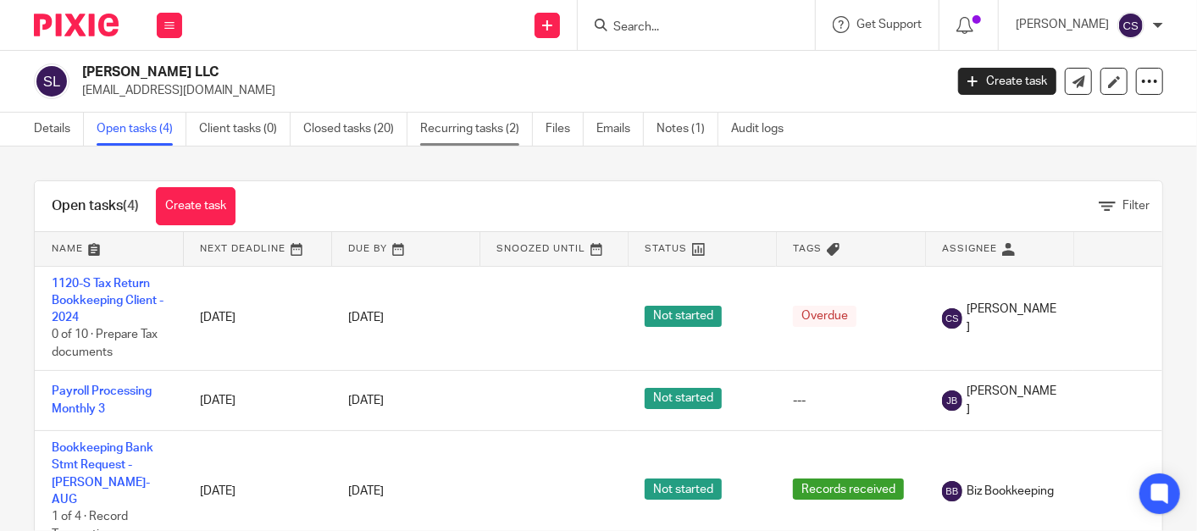
click at [479, 130] on link "Recurring tasks (2)" at bounding box center [476, 129] width 113 height 33
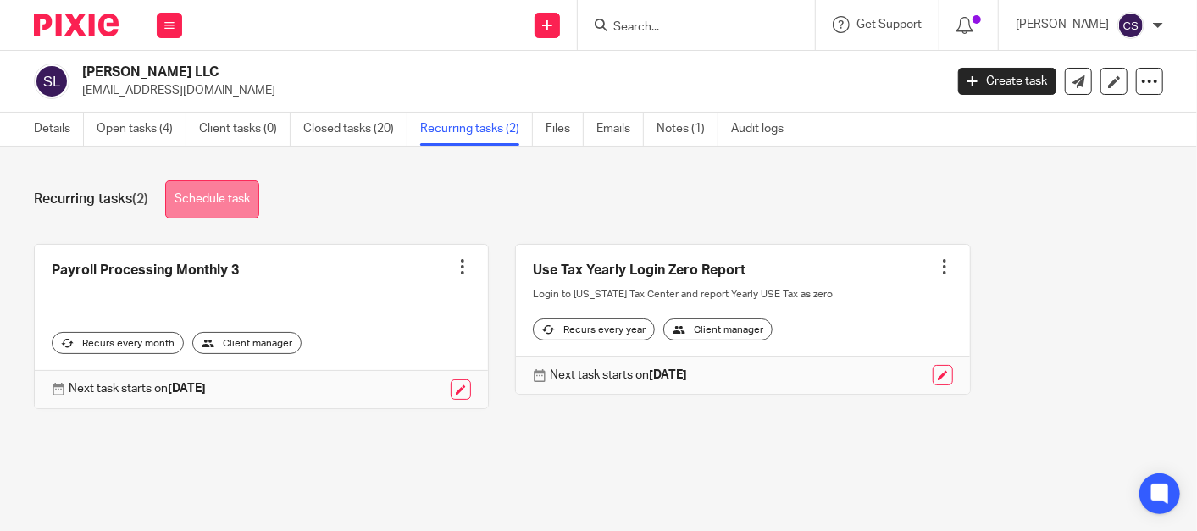
click at [218, 199] on link "Schedule task" at bounding box center [212, 199] width 94 height 38
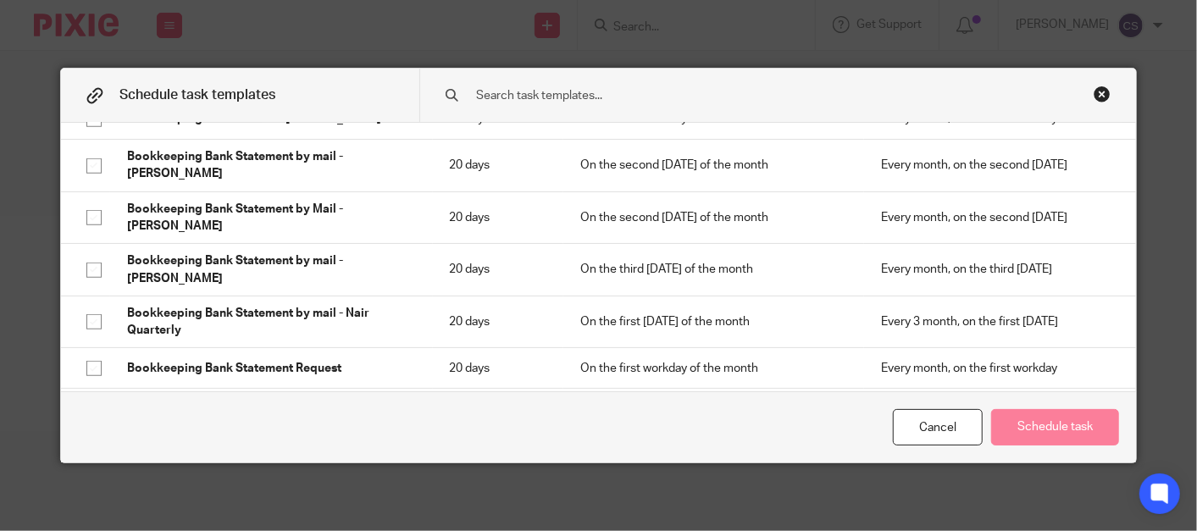
scroll to position [941, 0]
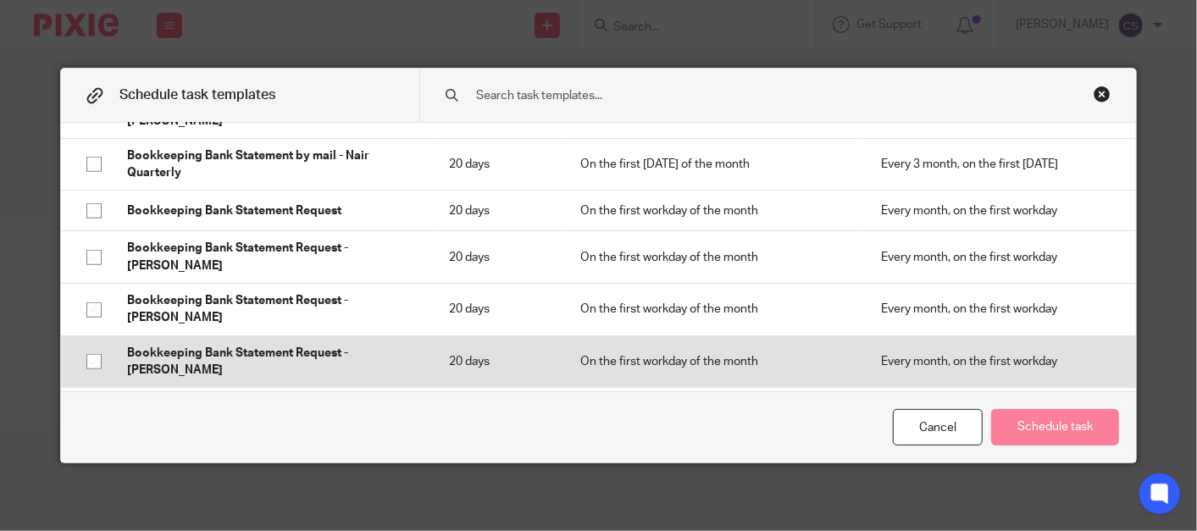
click at [81, 346] on input "checkbox" at bounding box center [94, 362] width 32 height 32
checkbox input "true"
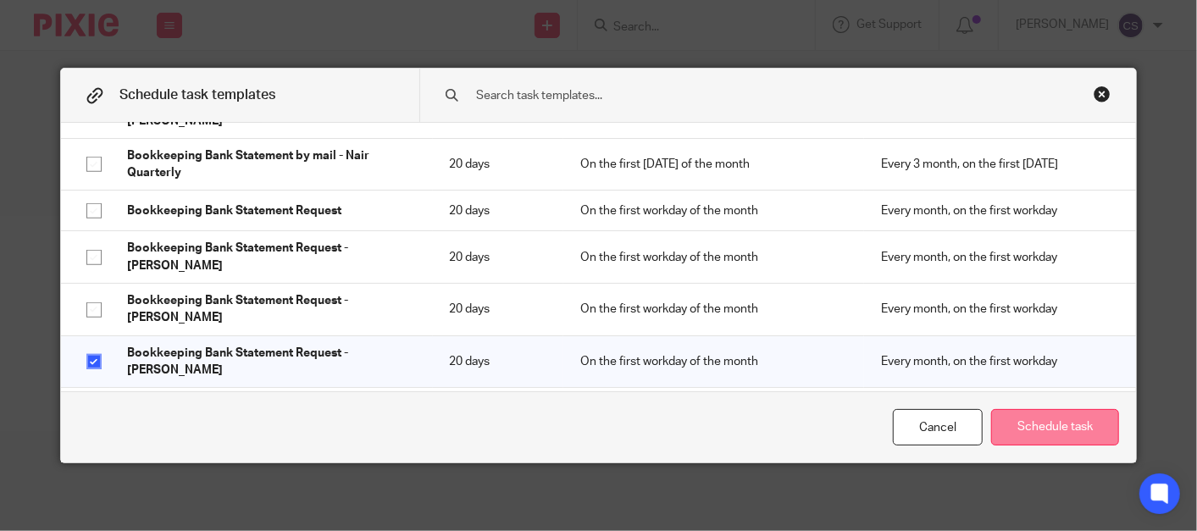
click at [1060, 427] on button "Schedule task" at bounding box center [1055, 427] width 128 height 36
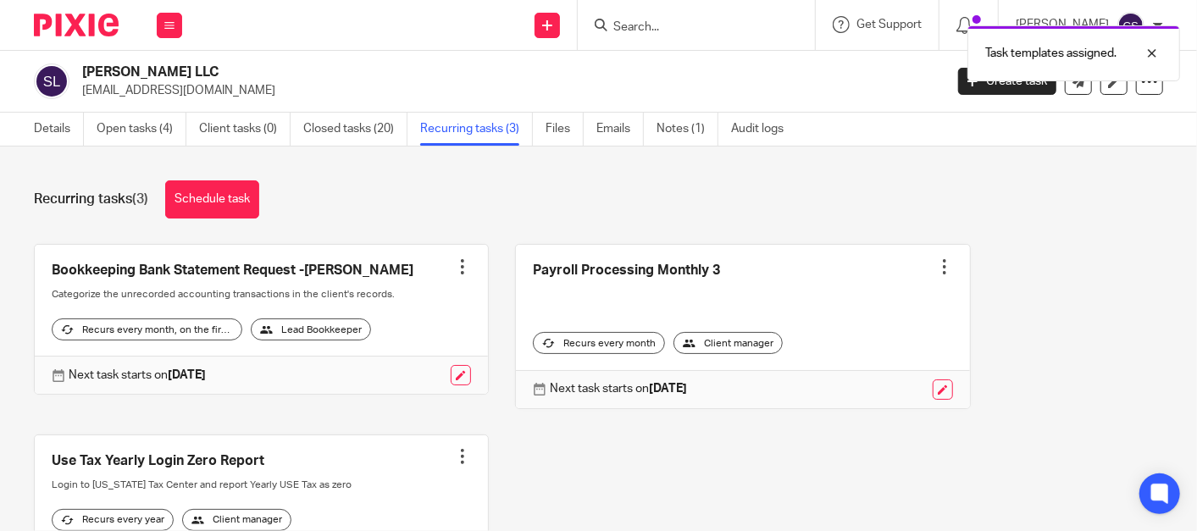
click at [454, 262] on div at bounding box center [462, 266] width 17 height 17
click at [244, 294] on link at bounding box center [261, 320] width 453 height 150
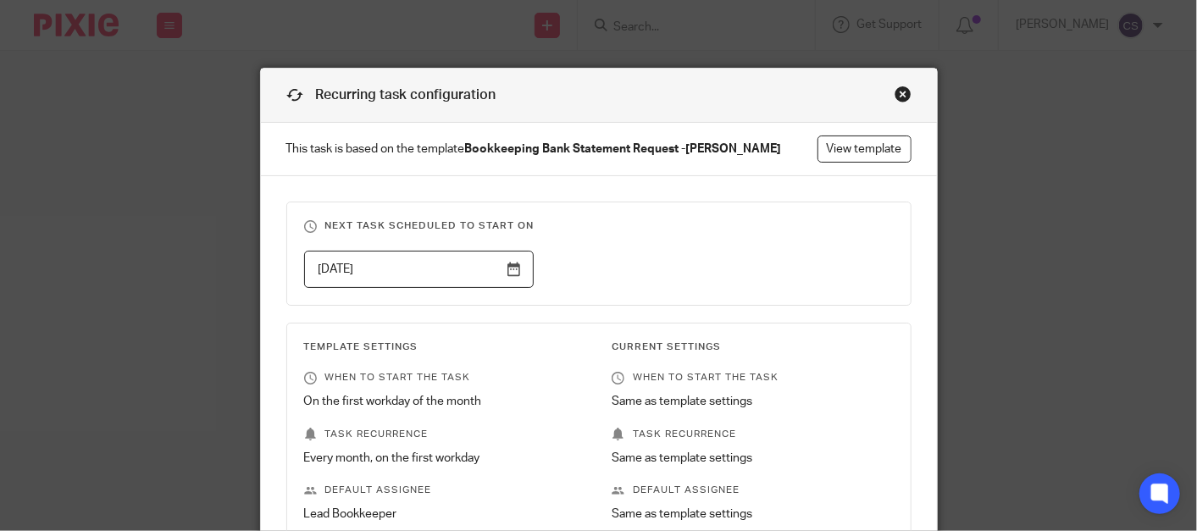
click at [899, 86] on div "Close this dialog window" at bounding box center [903, 94] width 17 height 17
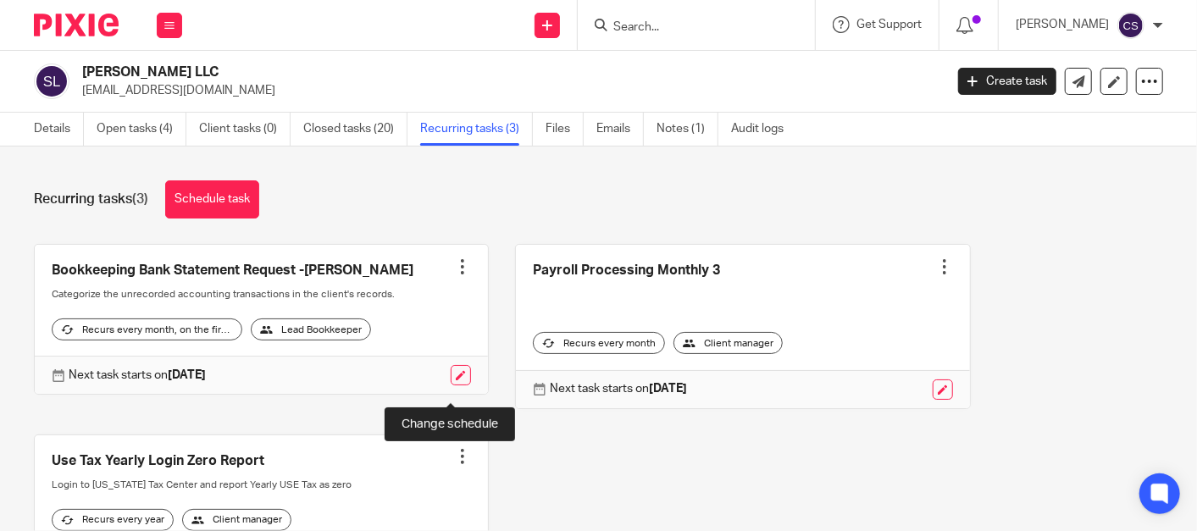
click at [451, 386] on link at bounding box center [461, 375] width 20 height 20
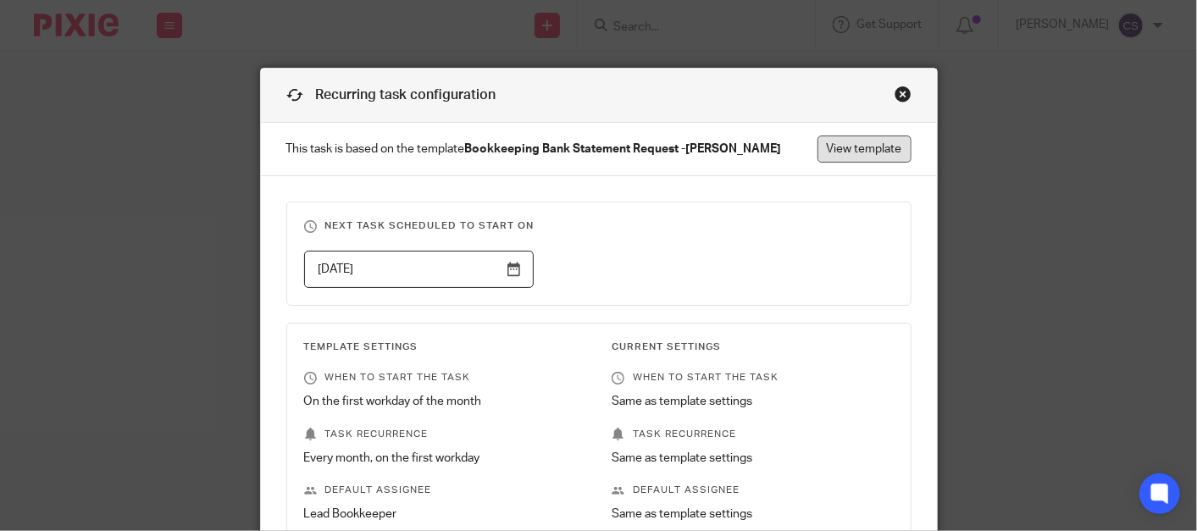
click at [864, 151] on link "View template" at bounding box center [865, 149] width 94 height 27
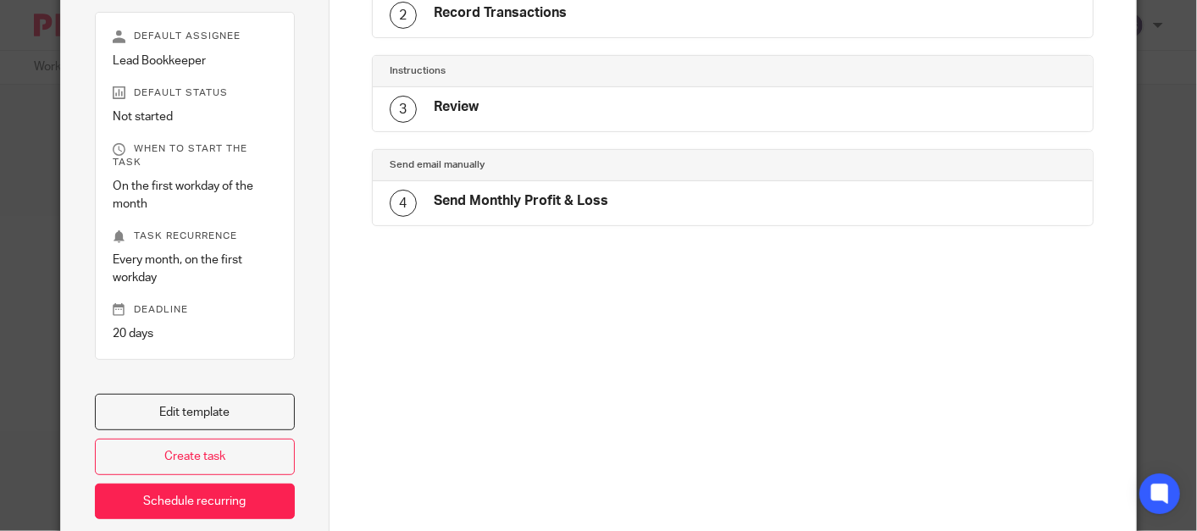
scroll to position [313, 0]
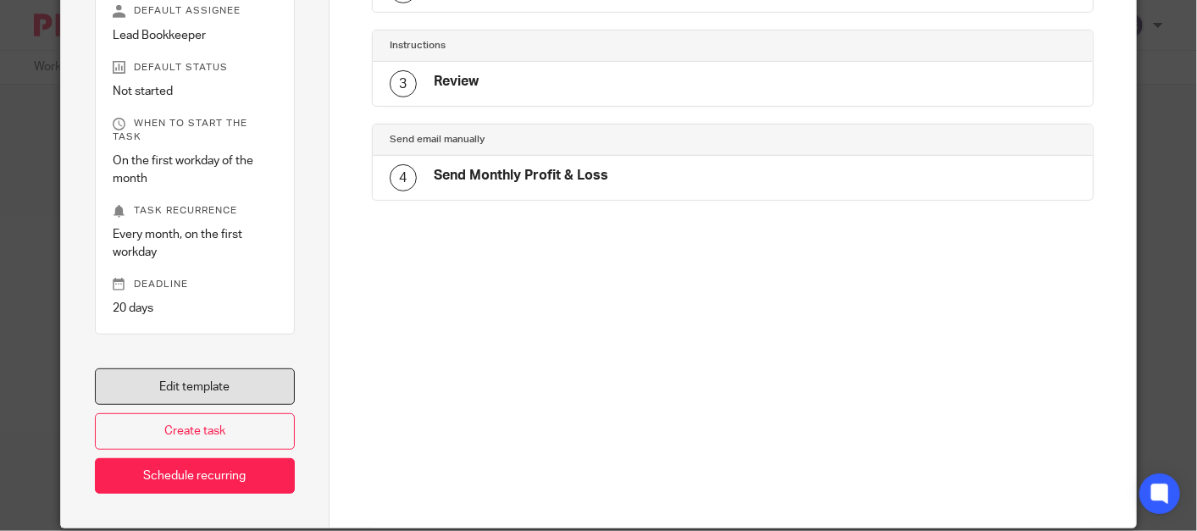
click at [199, 373] on link "Edit template" at bounding box center [195, 387] width 200 height 36
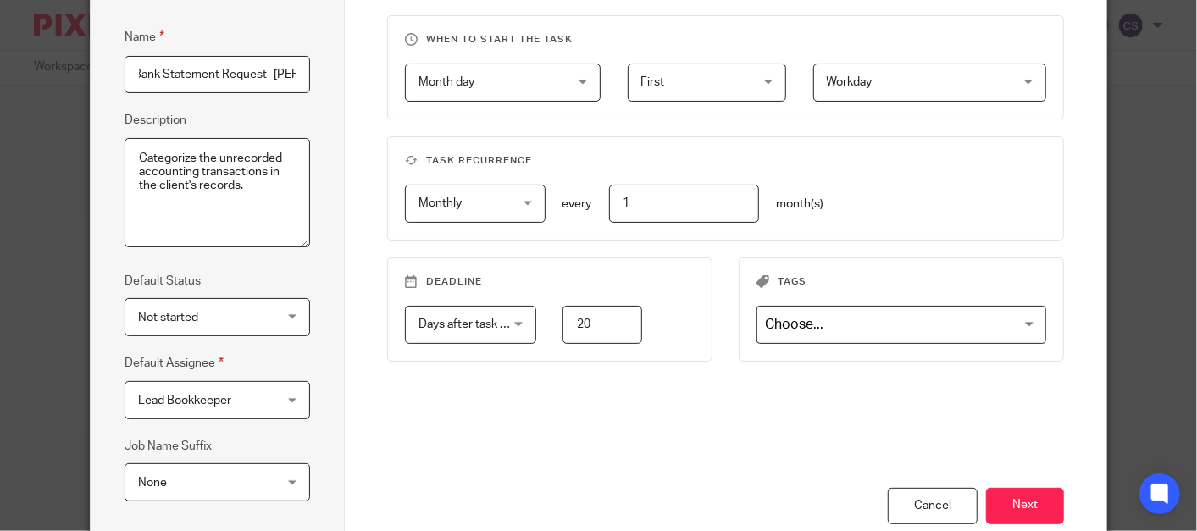
scroll to position [157, 0]
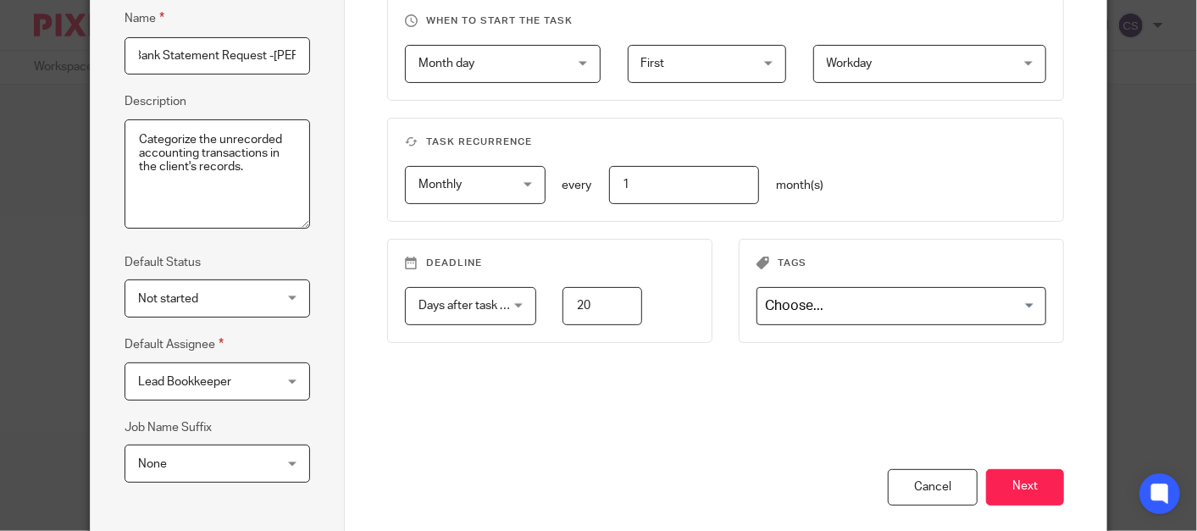
type input "Bookkeeping Bank Statement Request -Lina"
click at [289, 380] on div "Lead Bookkeeper Lead Bookkeeper" at bounding box center [218, 382] width 186 height 38
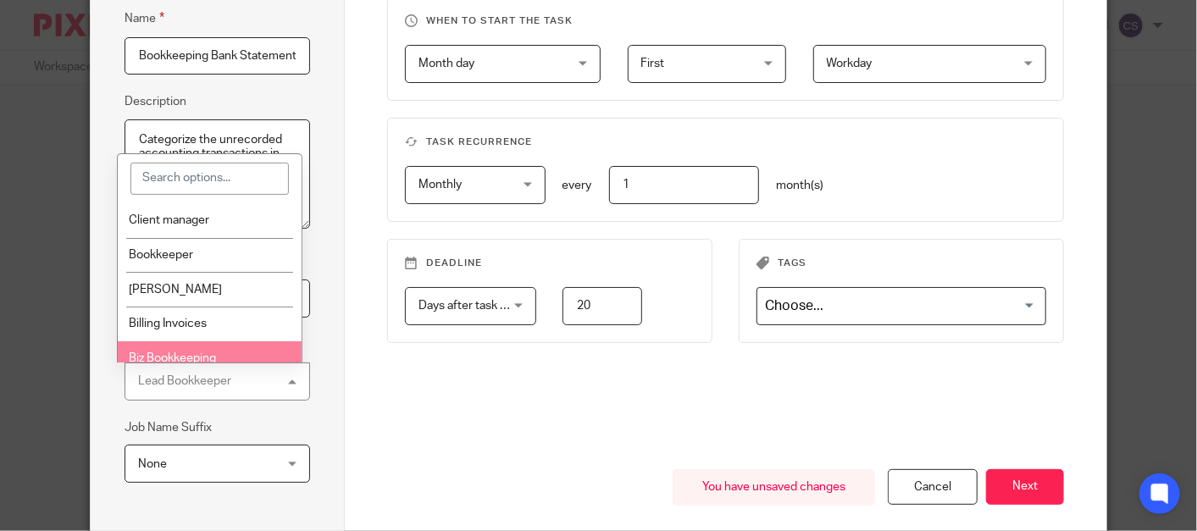
click at [227, 352] on li "Biz Bookkeeping" at bounding box center [210, 358] width 184 height 35
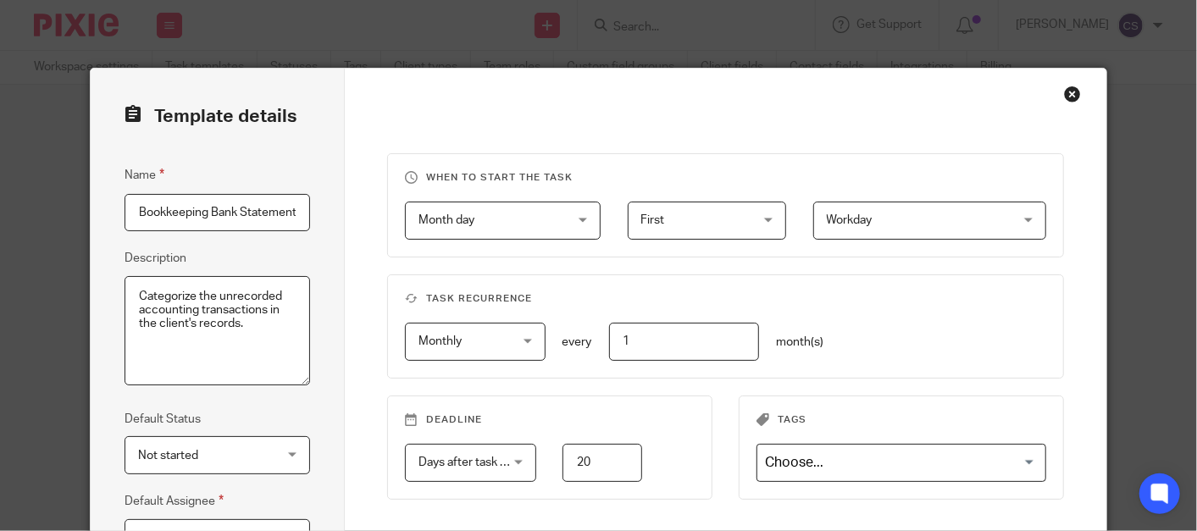
scroll to position [313, 0]
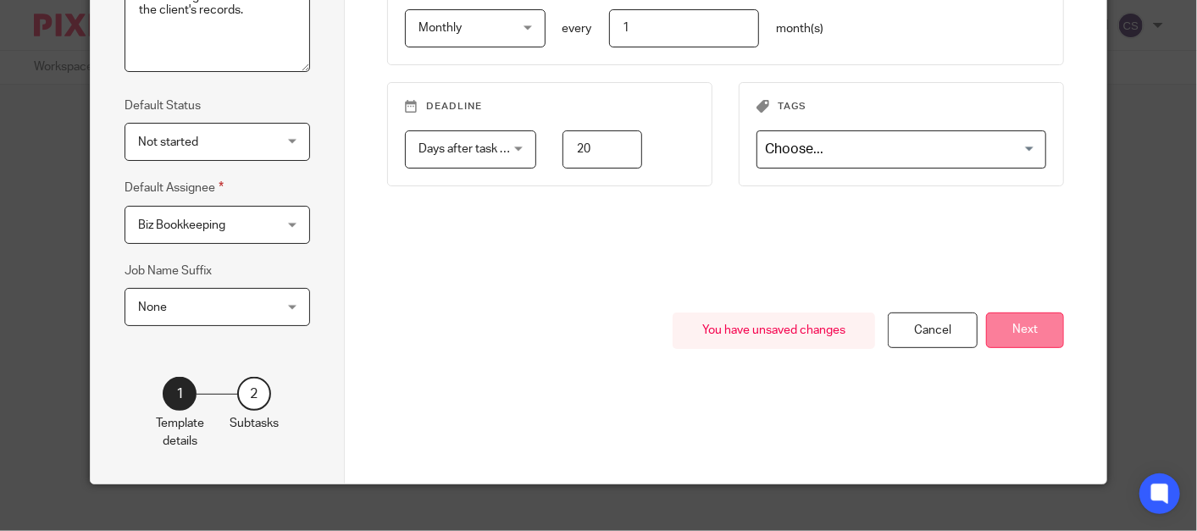
click at [1014, 335] on button "Next" at bounding box center [1025, 331] width 78 height 36
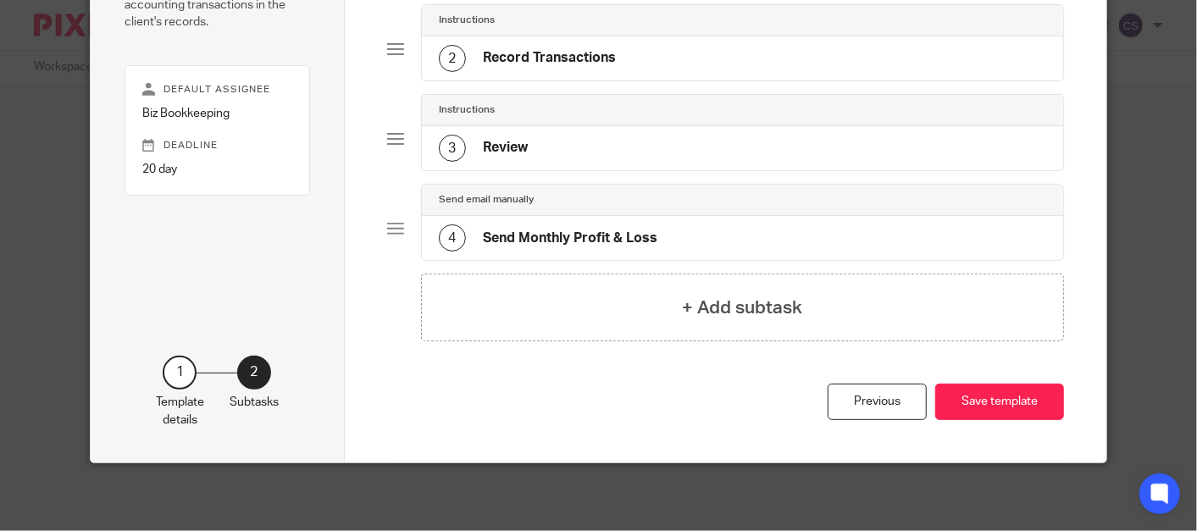
scroll to position [237, 0]
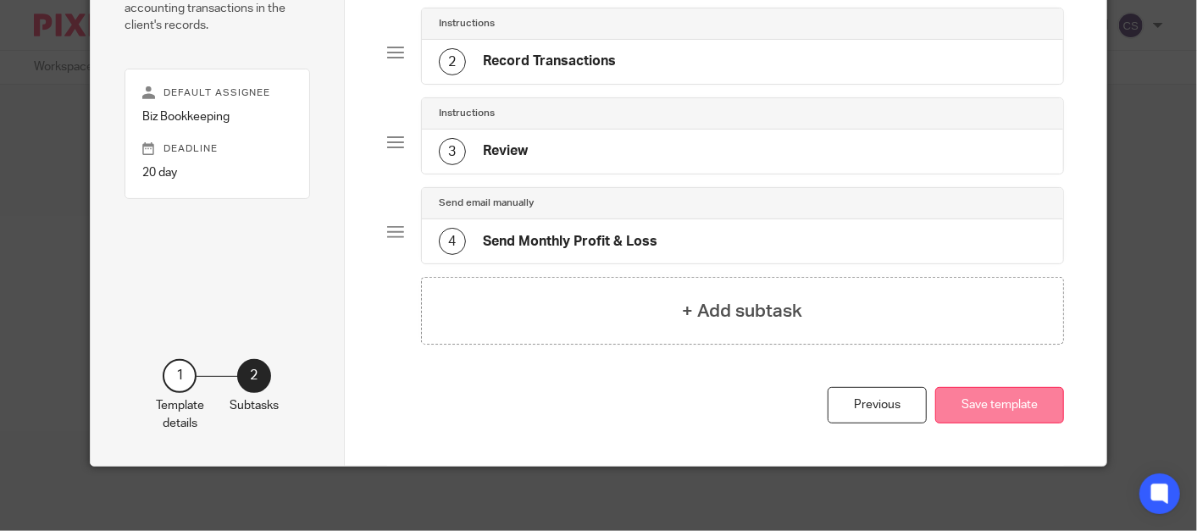
click at [970, 402] on button "Save template" at bounding box center [999, 405] width 129 height 36
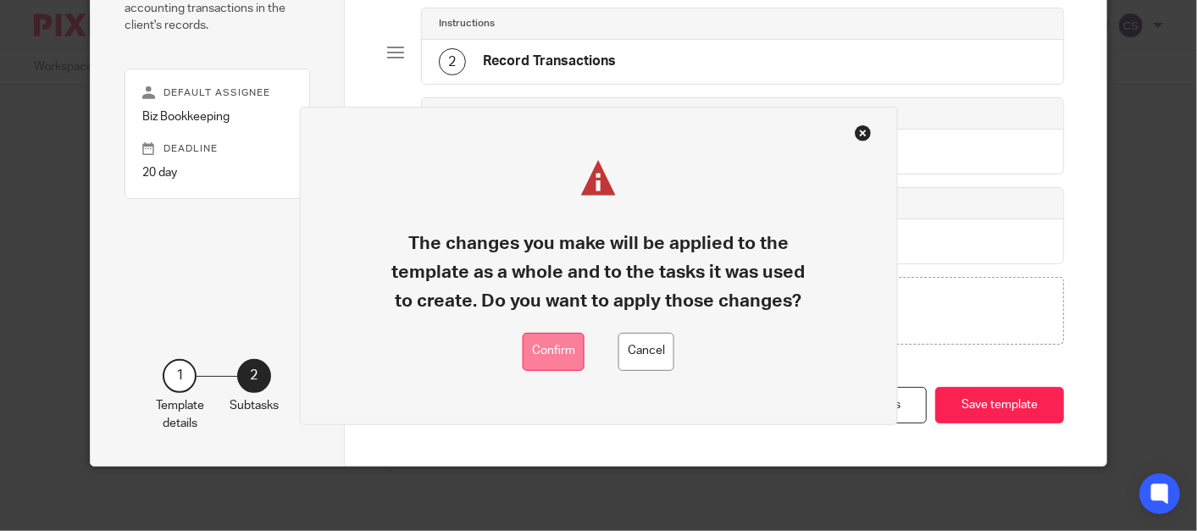
click at [552, 341] on button "Confirm" at bounding box center [554, 352] width 62 height 38
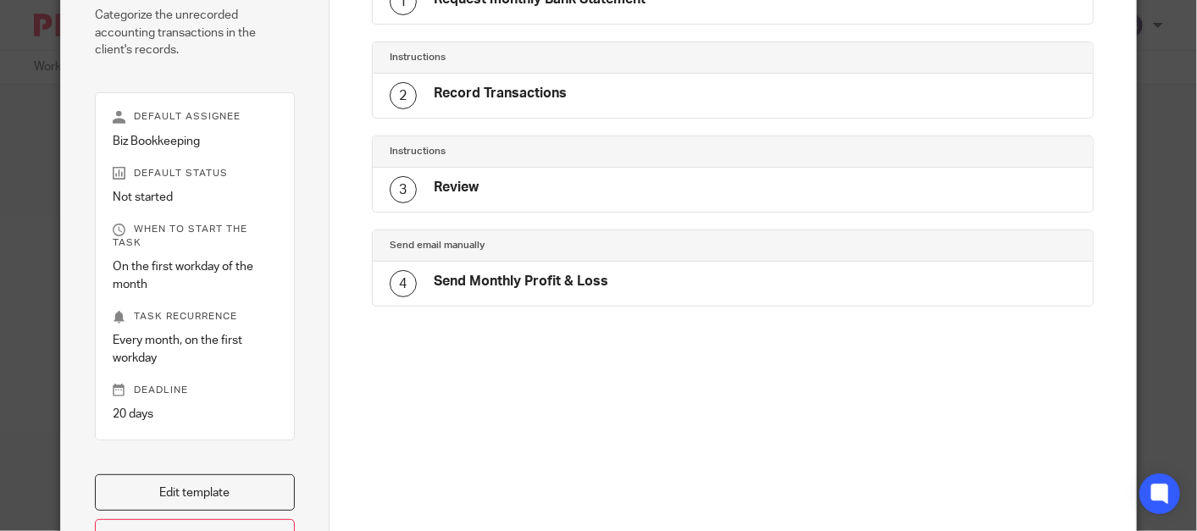
scroll to position [364, 0]
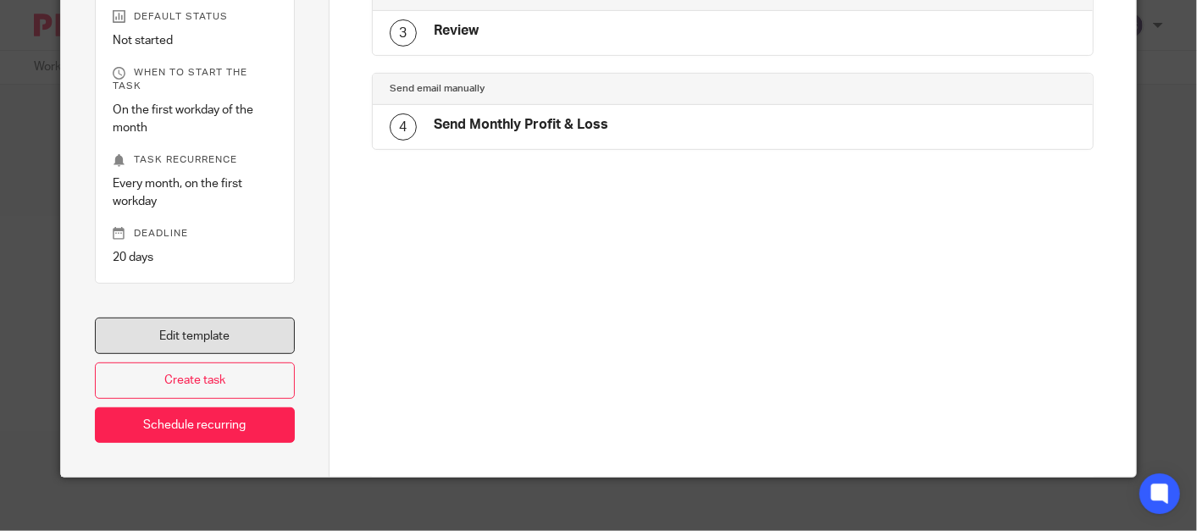
click at [175, 319] on link "Edit template" at bounding box center [195, 336] width 200 height 36
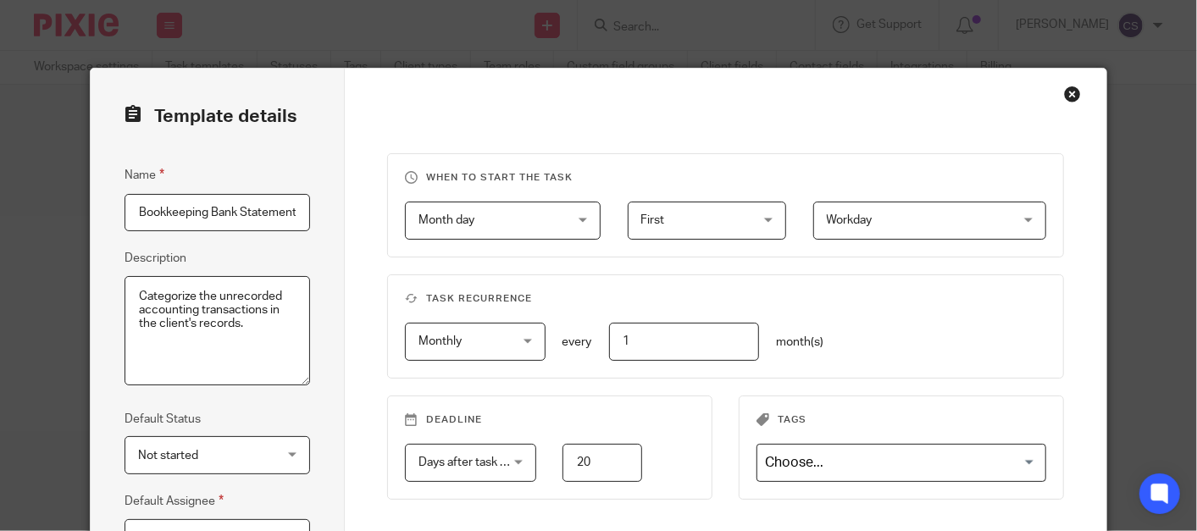
click at [763, 218] on div "First First" at bounding box center [707, 221] width 159 height 38
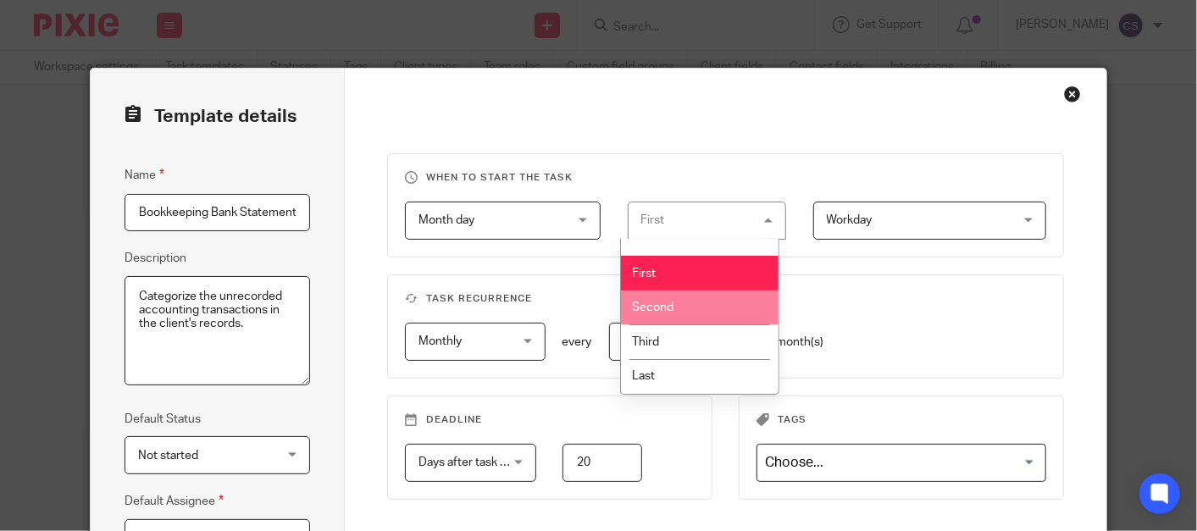
click at [668, 305] on span "Second" at bounding box center [653, 308] width 42 height 12
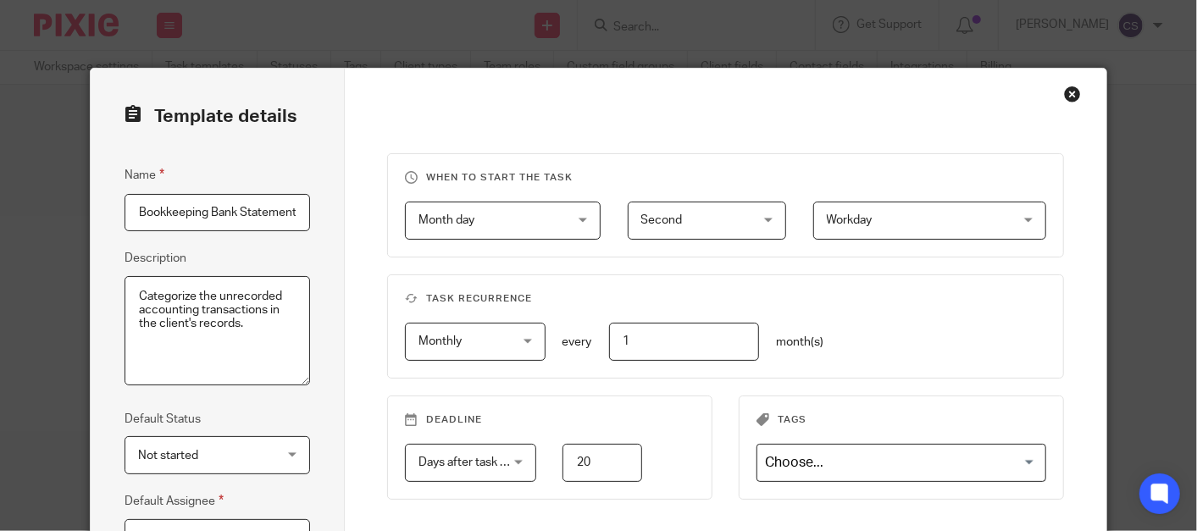
click at [1020, 222] on div "Workday Workday" at bounding box center [929, 221] width 233 height 38
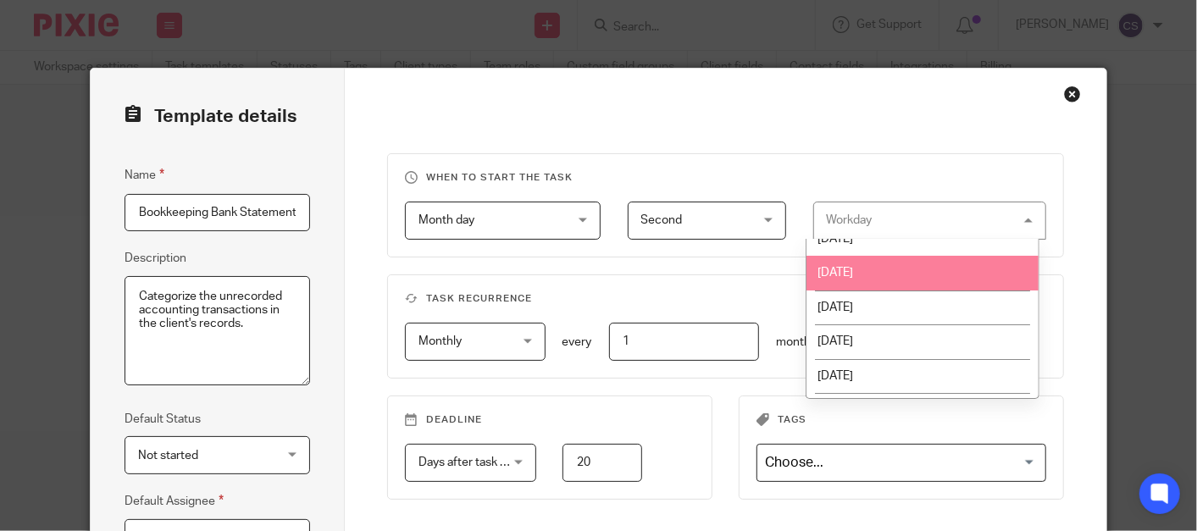
scroll to position [133, 0]
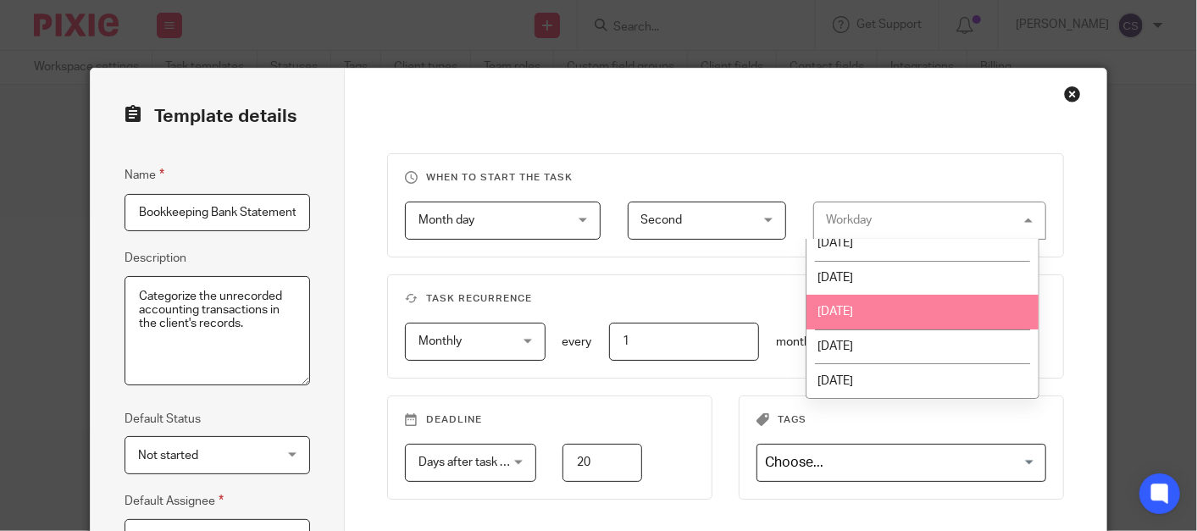
click at [842, 309] on span "[DATE]" at bounding box center [836, 312] width 36 height 12
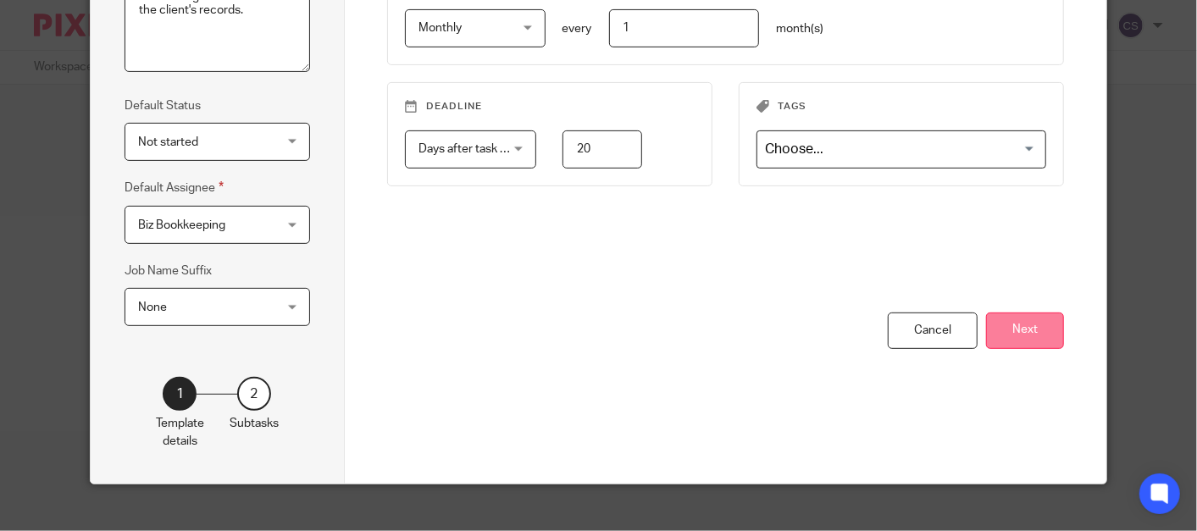
click at [997, 325] on button "Next" at bounding box center [1025, 331] width 78 height 36
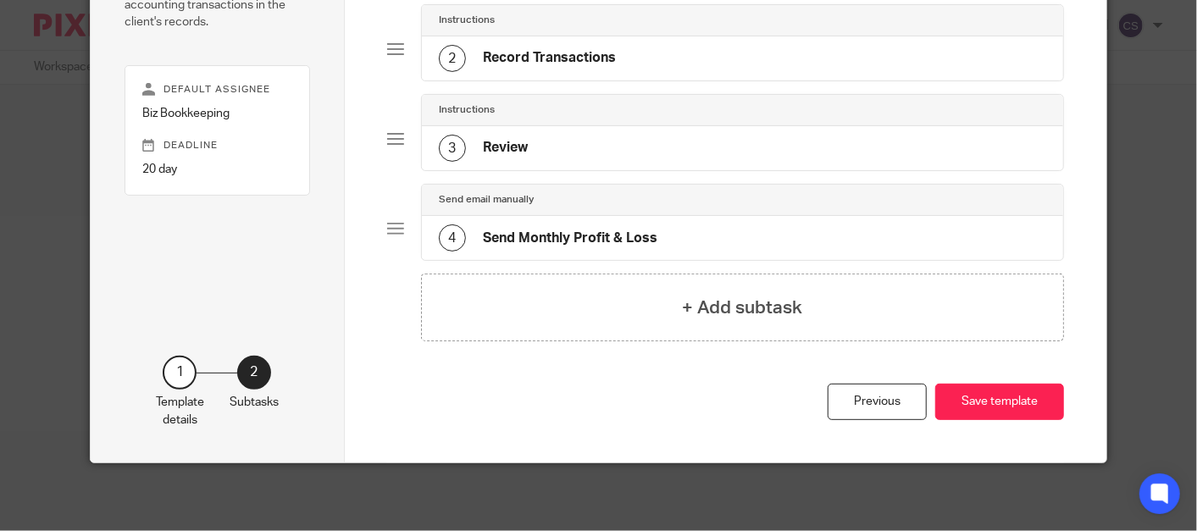
scroll to position [237, 0]
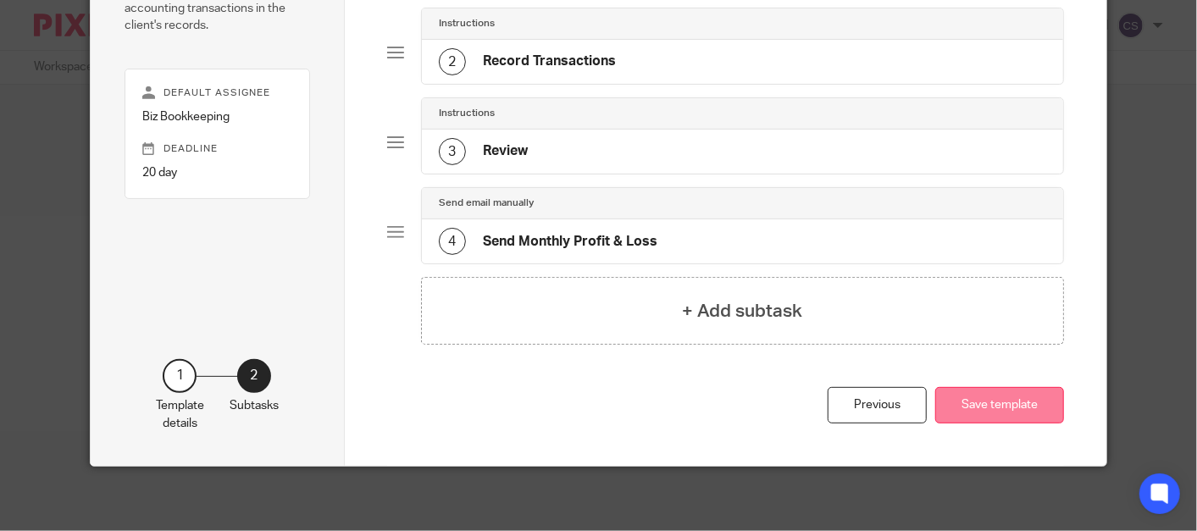
click at [978, 397] on button "Save template" at bounding box center [999, 405] width 129 height 36
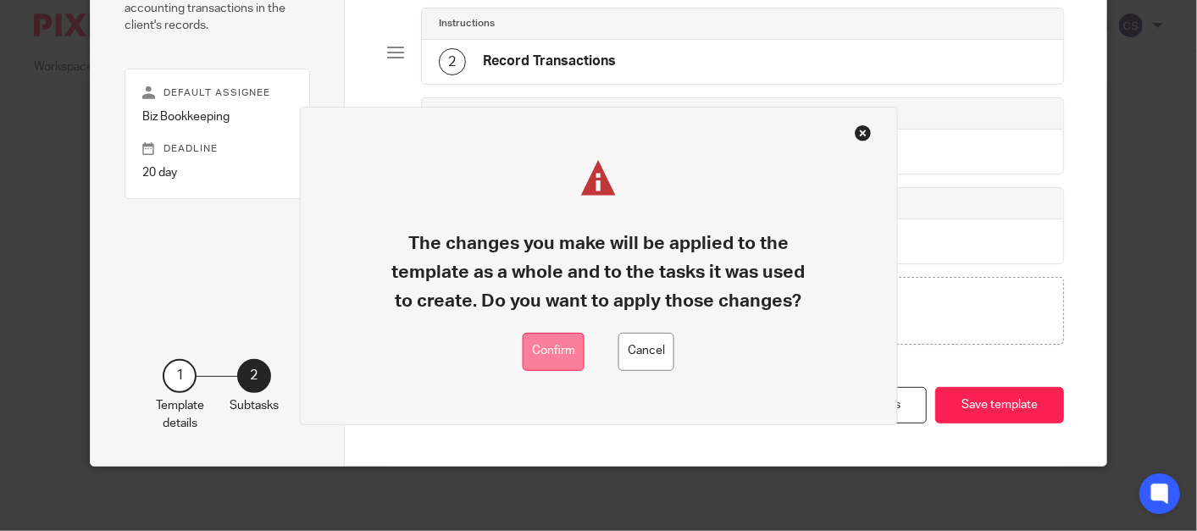
click at [557, 354] on button "Confirm" at bounding box center [554, 352] width 62 height 38
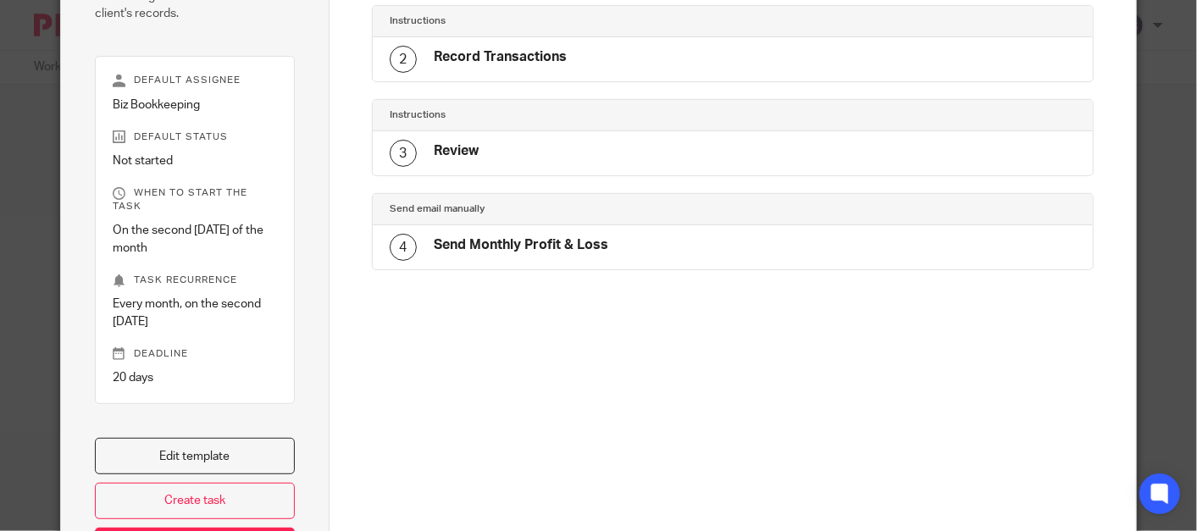
scroll to position [364, 0]
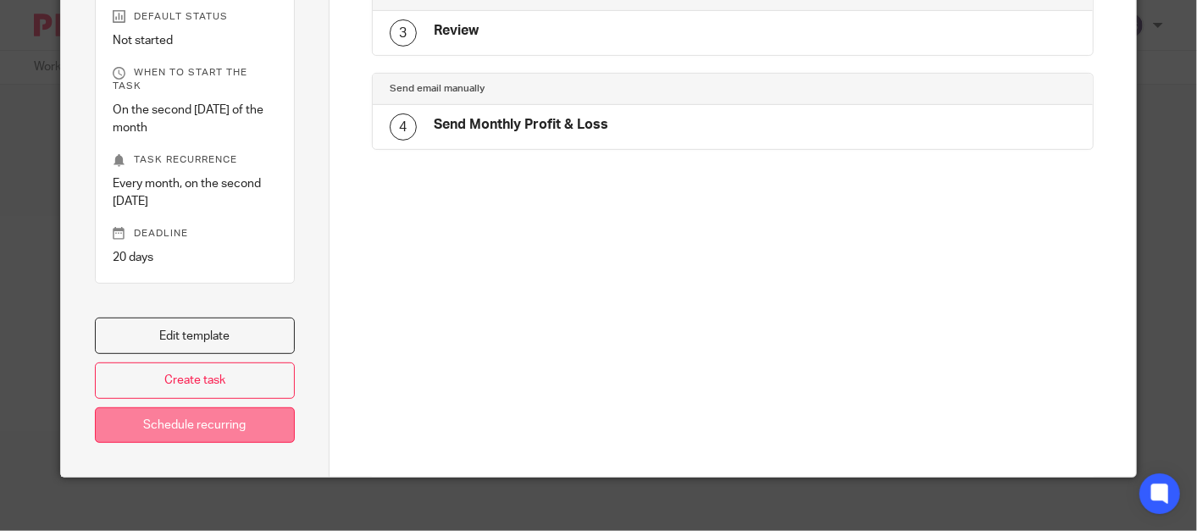
click at [183, 415] on link "Schedule recurring" at bounding box center [195, 426] width 200 height 36
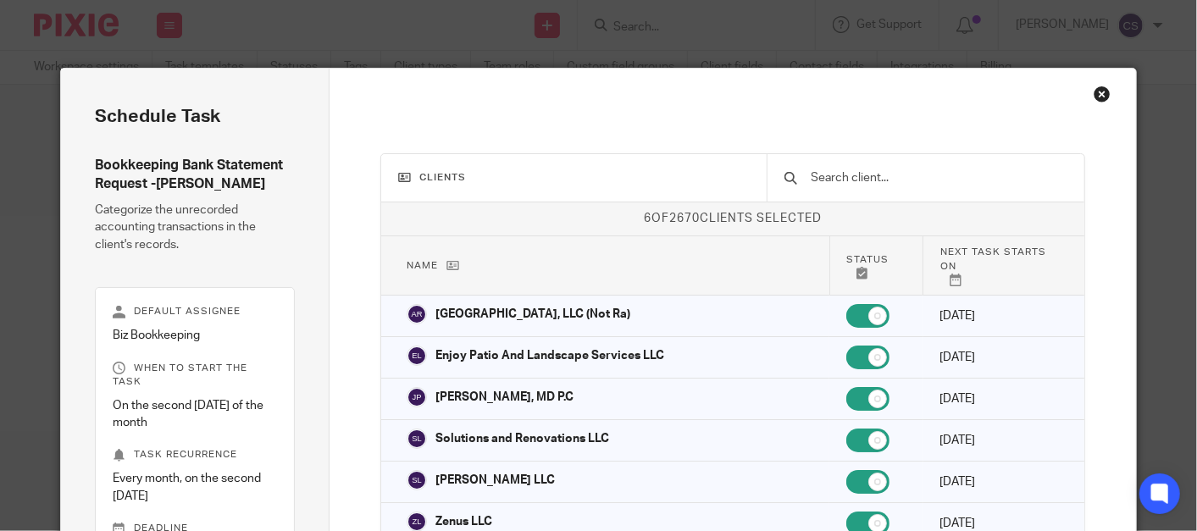
click at [1094, 89] on div "Close this dialog window" at bounding box center [1102, 94] width 17 height 17
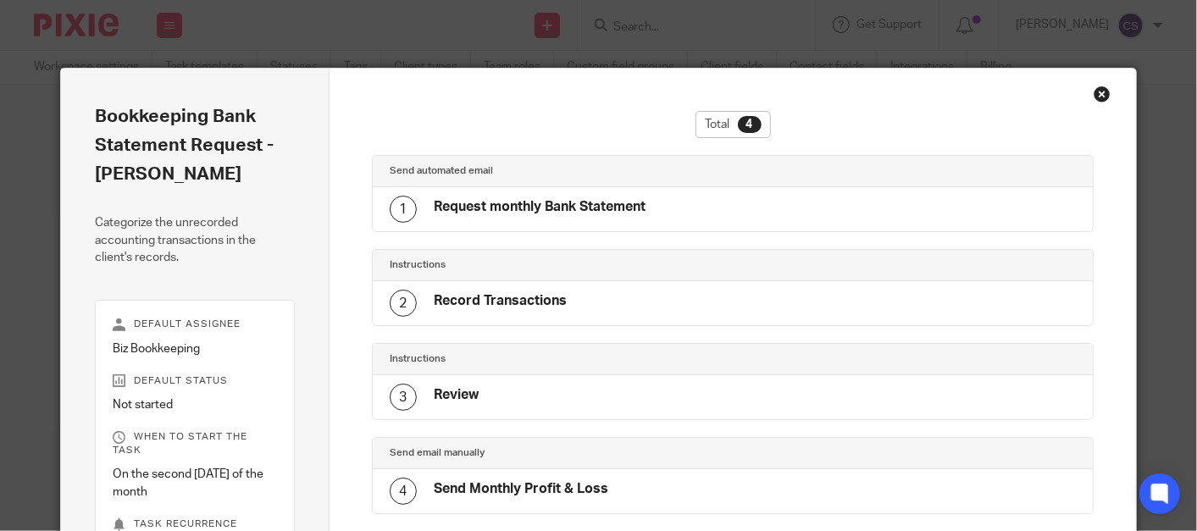
click at [1094, 97] on div "Close this dialog window" at bounding box center [1102, 94] width 17 height 17
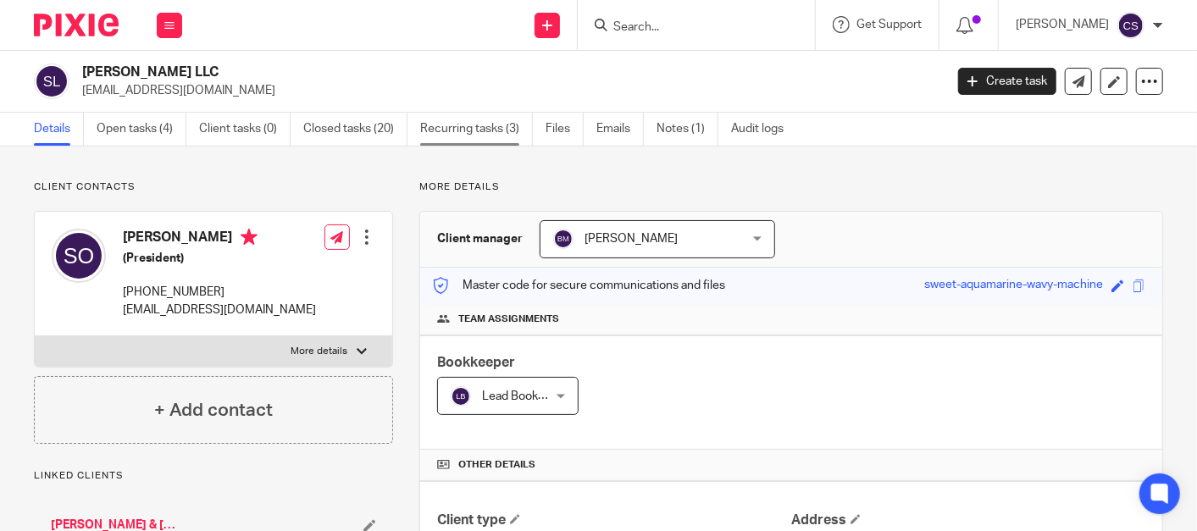
click at [456, 130] on link "Recurring tasks (3)" at bounding box center [476, 129] width 113 height 33
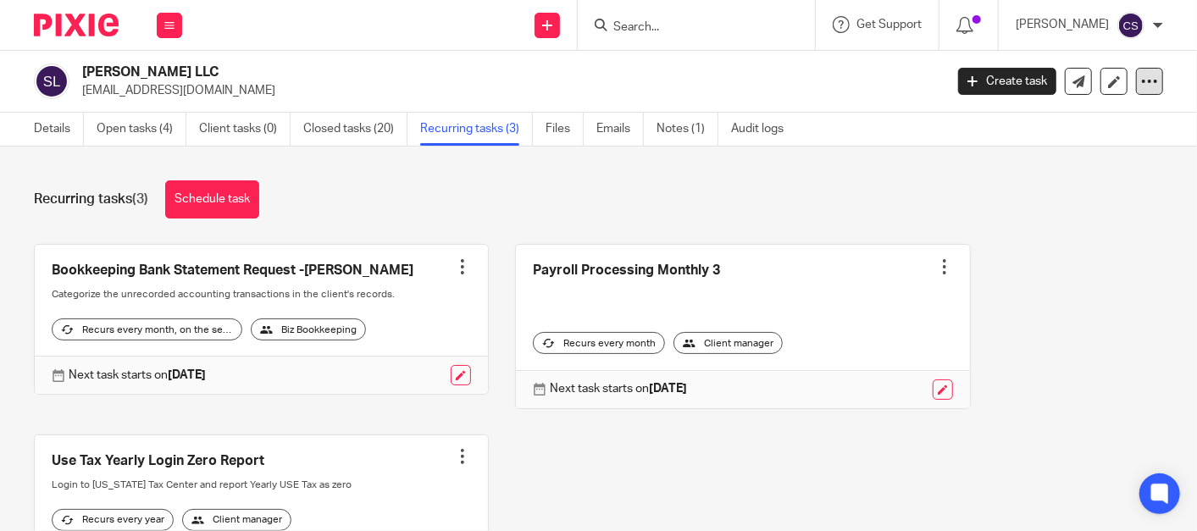
click at [1141, 83] on icon at bounding box center [1149, 81] width 17 height 17
click at [1048, 297] on div "Bookkeeping Bank Statement Request -[PERSON_NAME] Create task Clone template Re…" at bounding box center [586, 427] width 1156 height 367
click at [169, 26] on icon at bounding box center [169, 25] width 10 height 10
click at [167, 199] on link "Settings" at bounding box center [169, 203] width 45 height 12
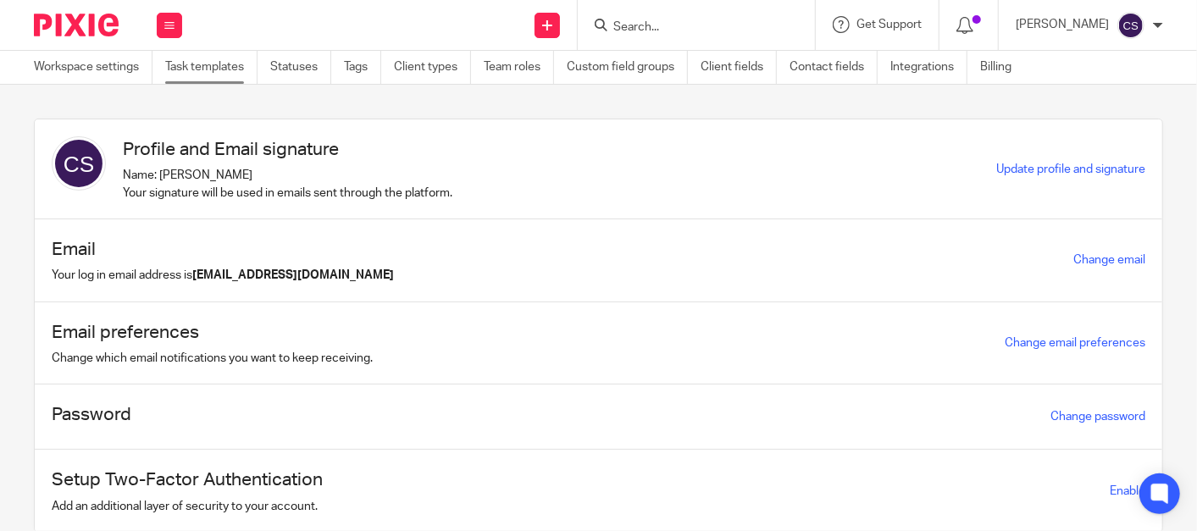
click at [209, 69] on link "Task templates" at bounding box center [211, 67] width 92 height 33
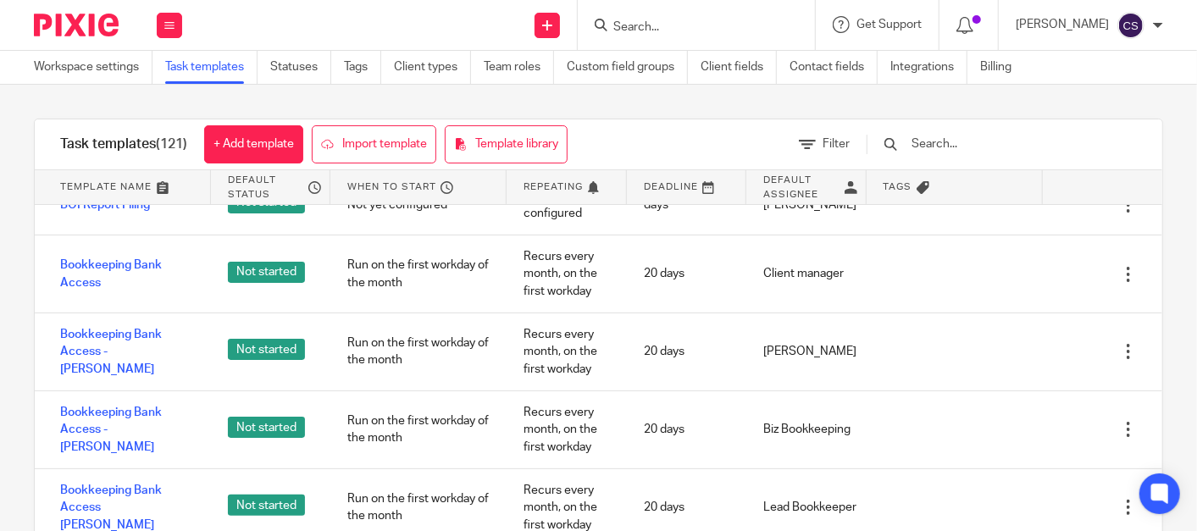
scroll to position [941, 0]
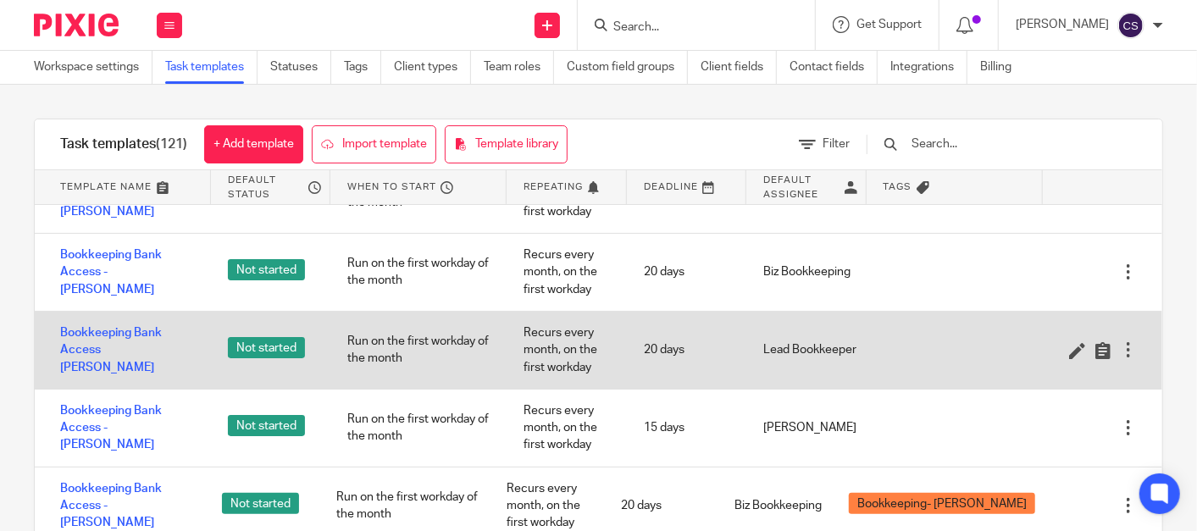
click at [1120, 347] on div at bounding box center [1128, 349] width 17 height 17
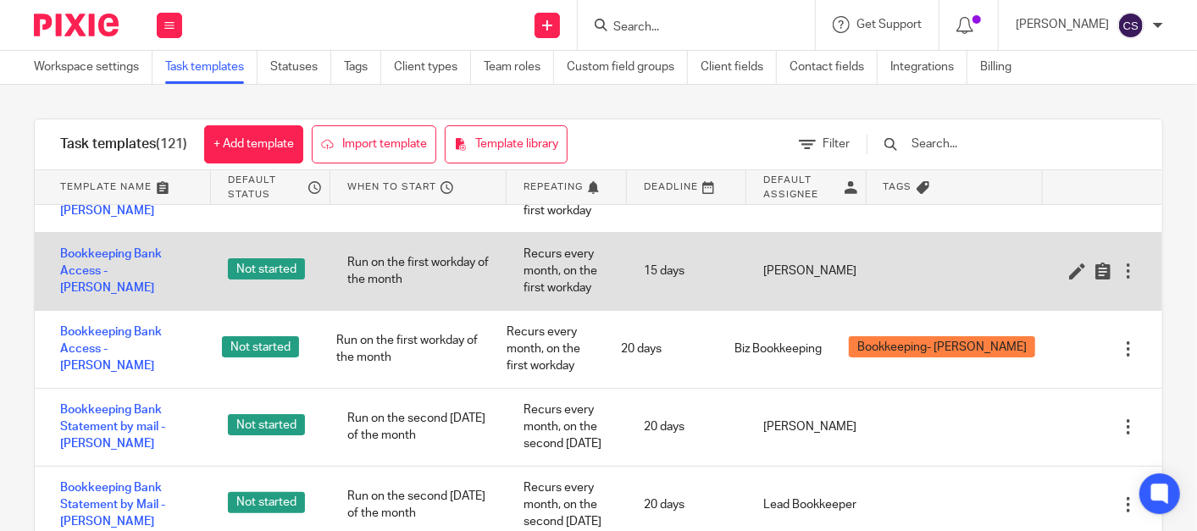
scroll to position [784, 0]
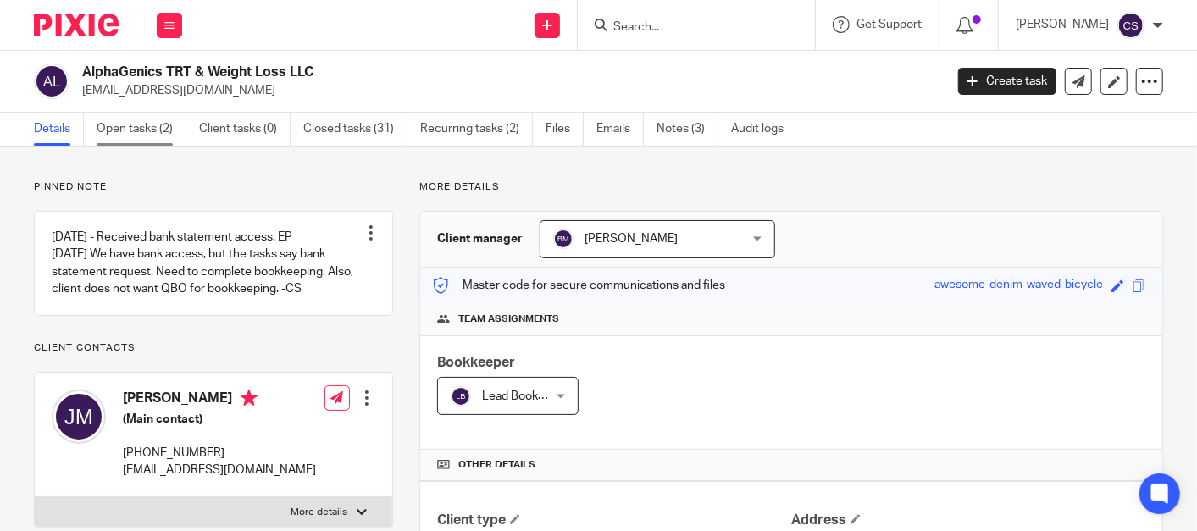
click at [127, 125] on link "Open tasks (2)" at bounding box center [142, 129] width 90 height 33
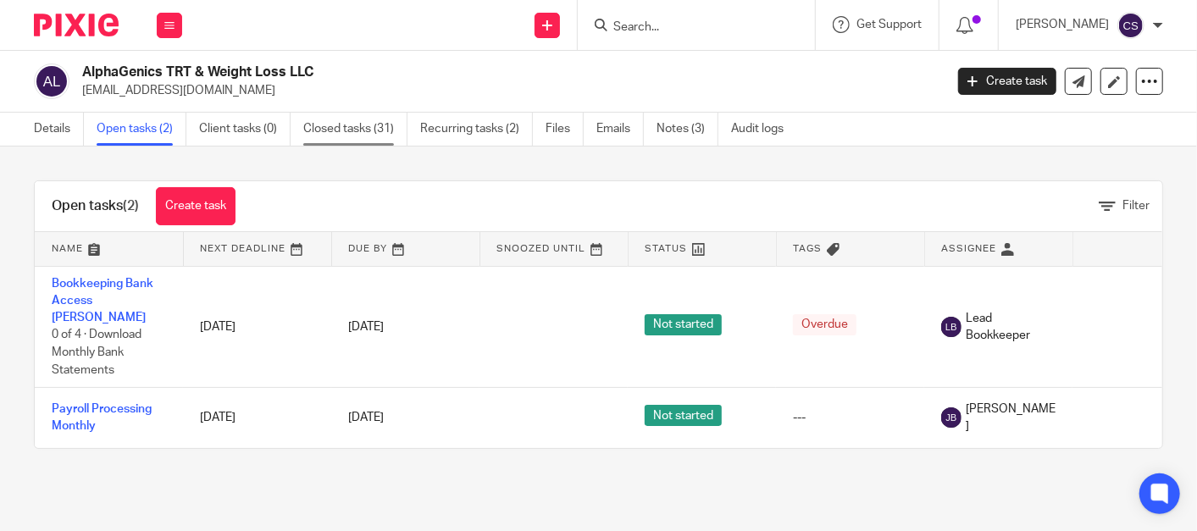
click at [349, 134] on link "Closed tasks (31)" at bounding box center [355, 129] width 104 height 33
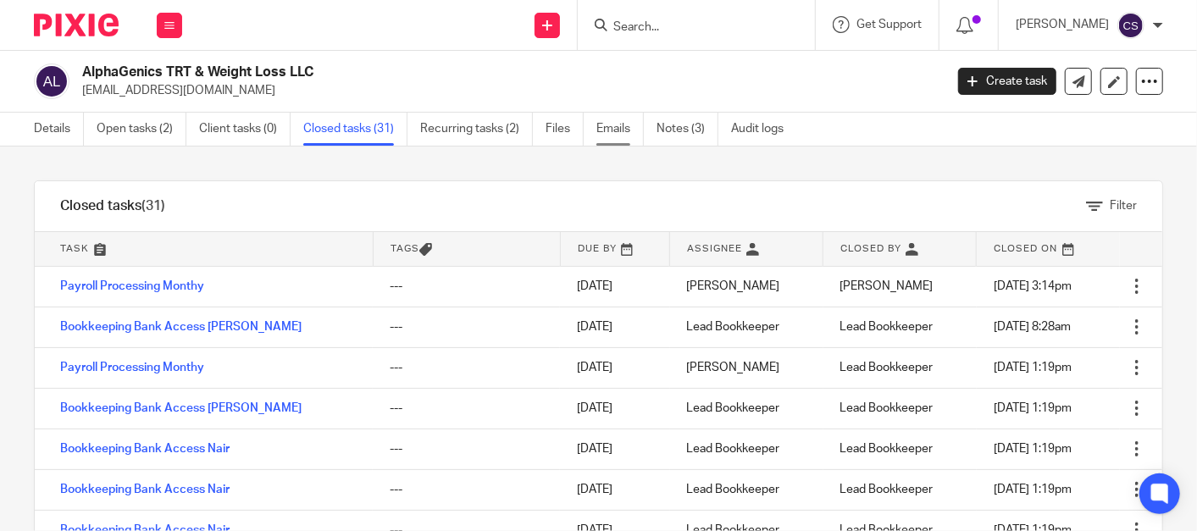
click at [602, 126] on link "Emails" at bounding box center [619, 129] width 47 height 33
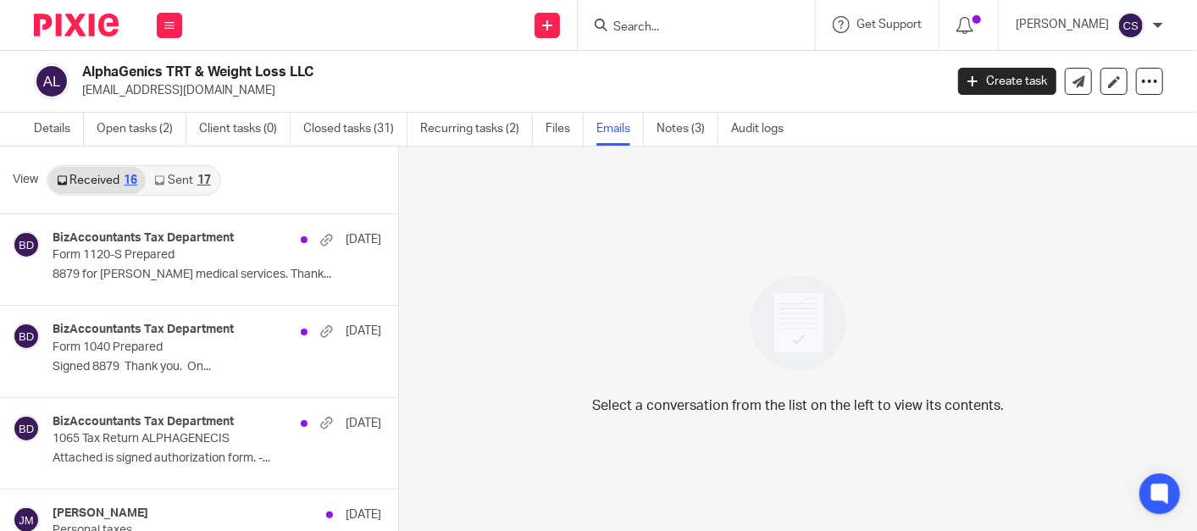
click at [176, 175] on link "Sent 17" at bounding box center [182, 180] width 73 height 27
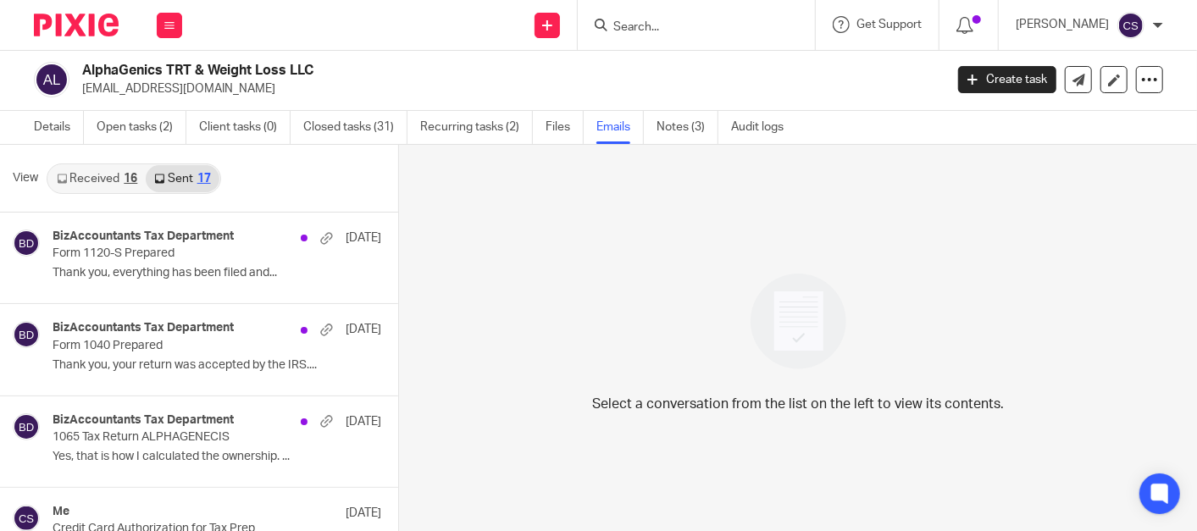
click at [94, 178] on link "Received 16" at bounding box center [96, 178] width 97 height 27
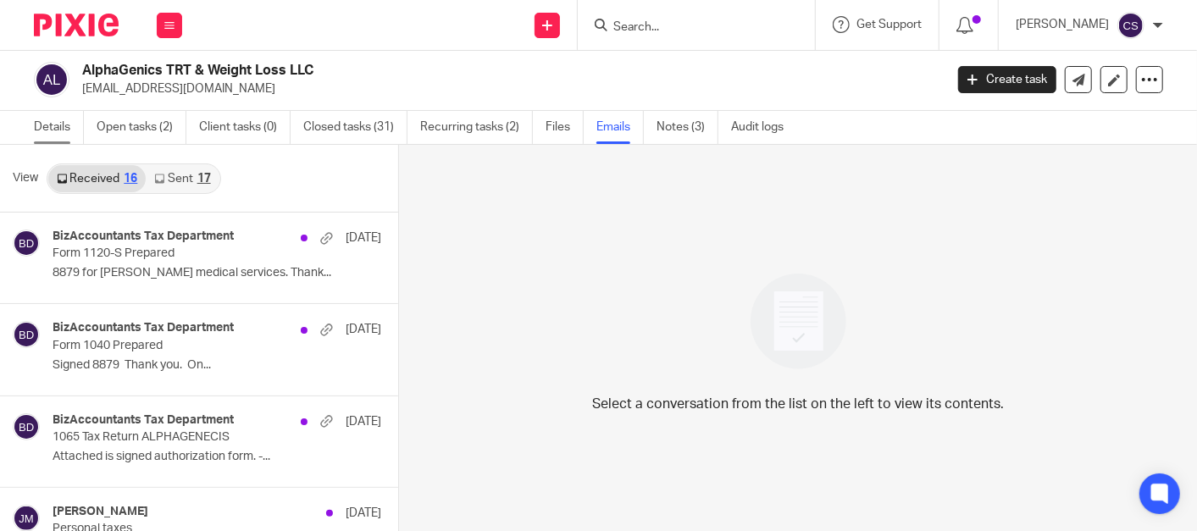
click at [51, 123] on link "Details" at bounding box center [59, 127] width 50 height 33
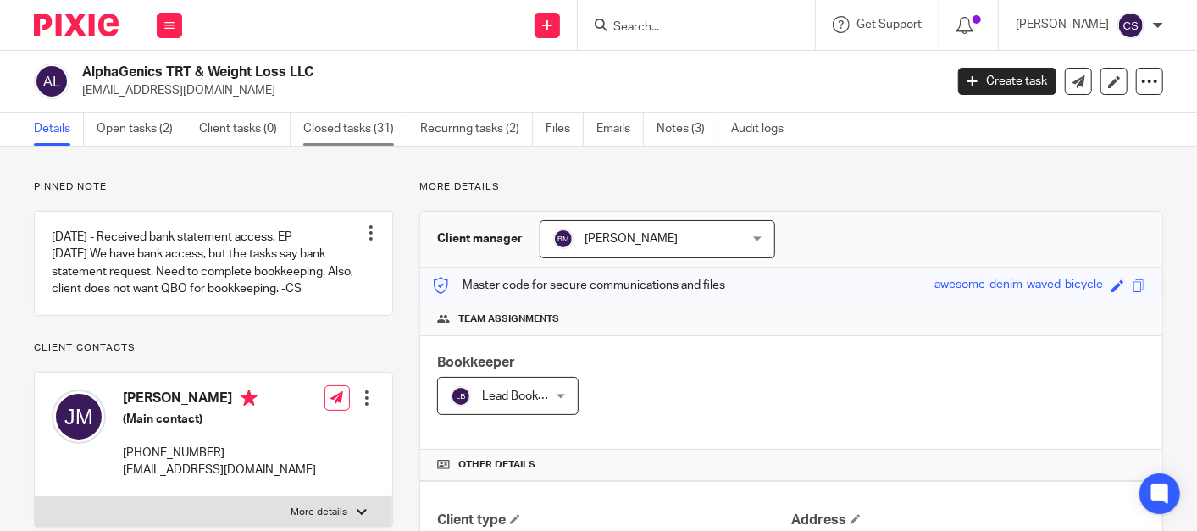
click at [346, 130] on link "Closed tasks (31)" at bounding box center [355, 129] width 104 height 33
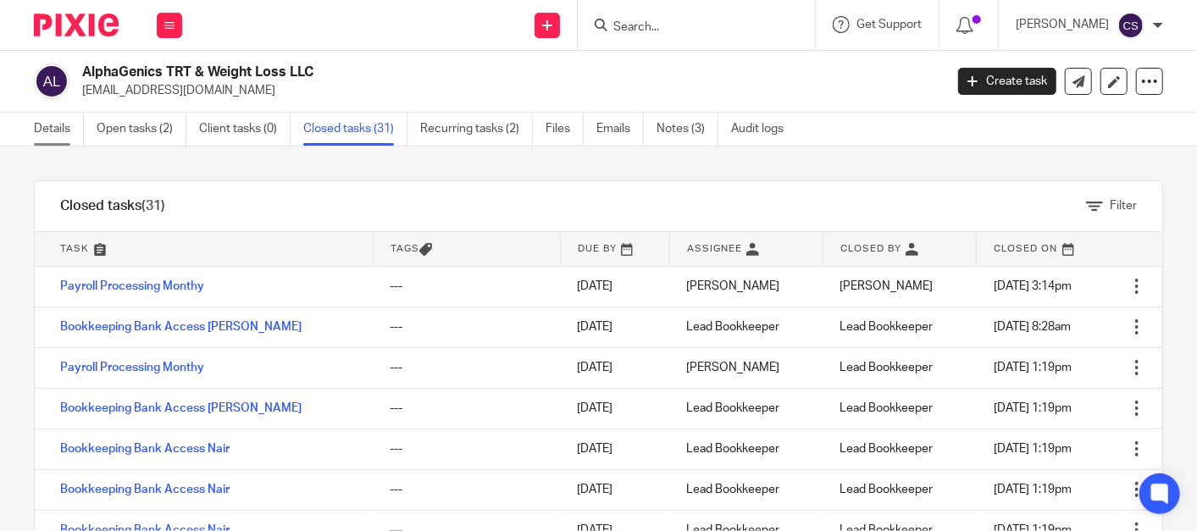
click at [41, 123] on link "Details" at bounding box center [59, 129] width 50 height 33
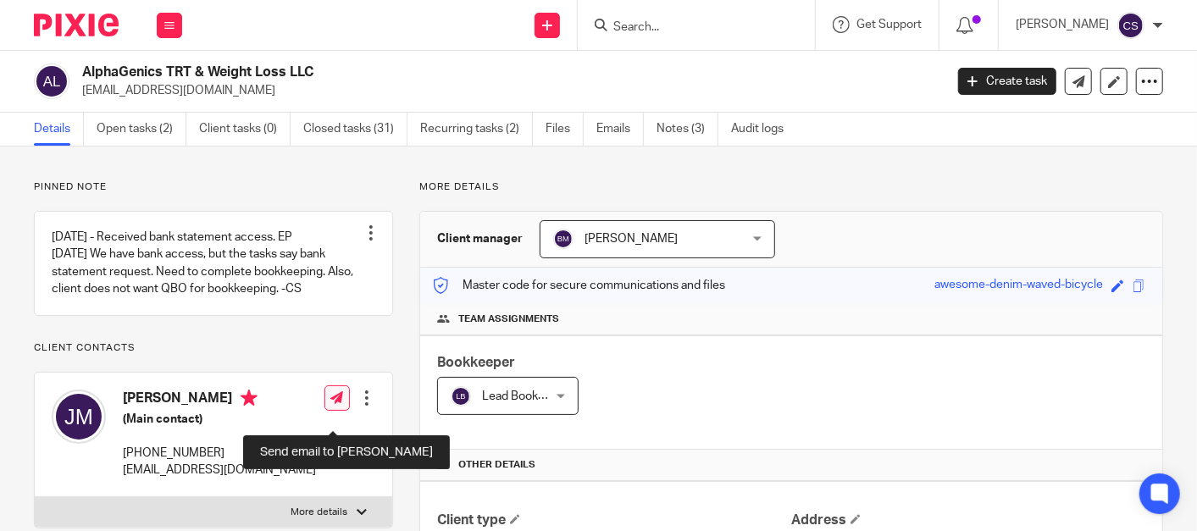
click at [326, 406] on link at bounding box center [337, 398] width 25 height 25
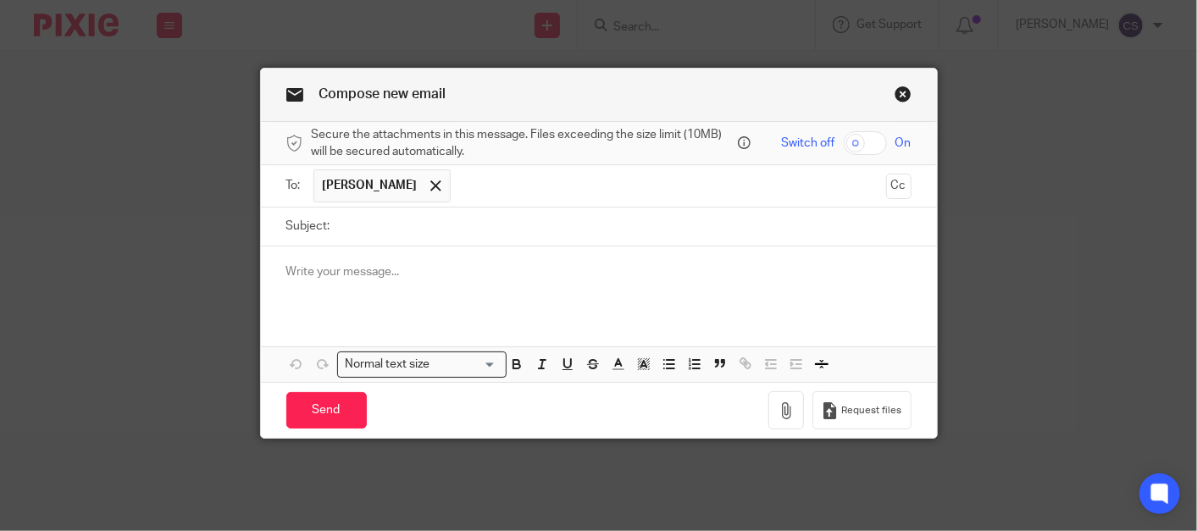
click at [377, 224] on input "Subject:" at bounding box center [625, 227] width 573 height 38
click at [388, 225] on input "P&L Report2025" at bounding box center [625, 227] width 573 height 38
type input "P&L Report 2025"
click at [293, 272] on p at bounding box center [598, 272] width 625 height 17
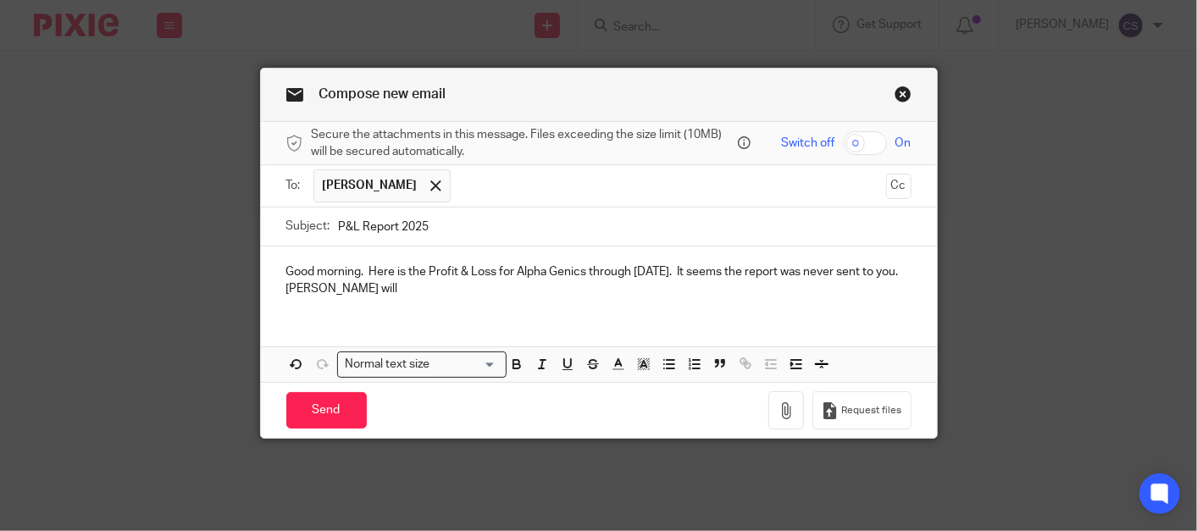
click at [900, 97] on link "Close this dialog window" at bounding box center [903, 97] width 17 height 23
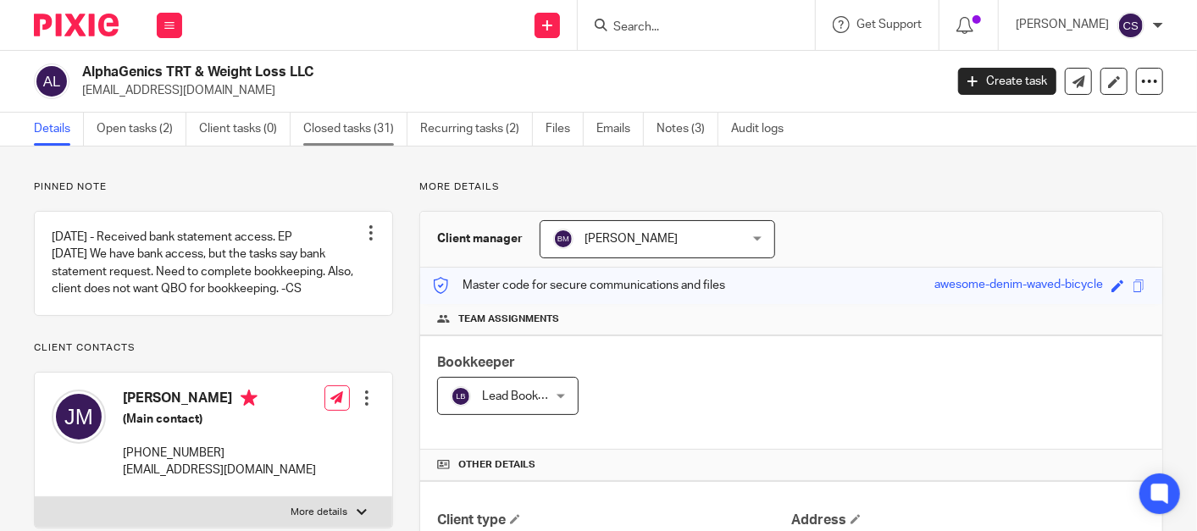
click at [351, 125] on link "Closed tasks (31)" at bounding box center [355, 129] width 104 height 33
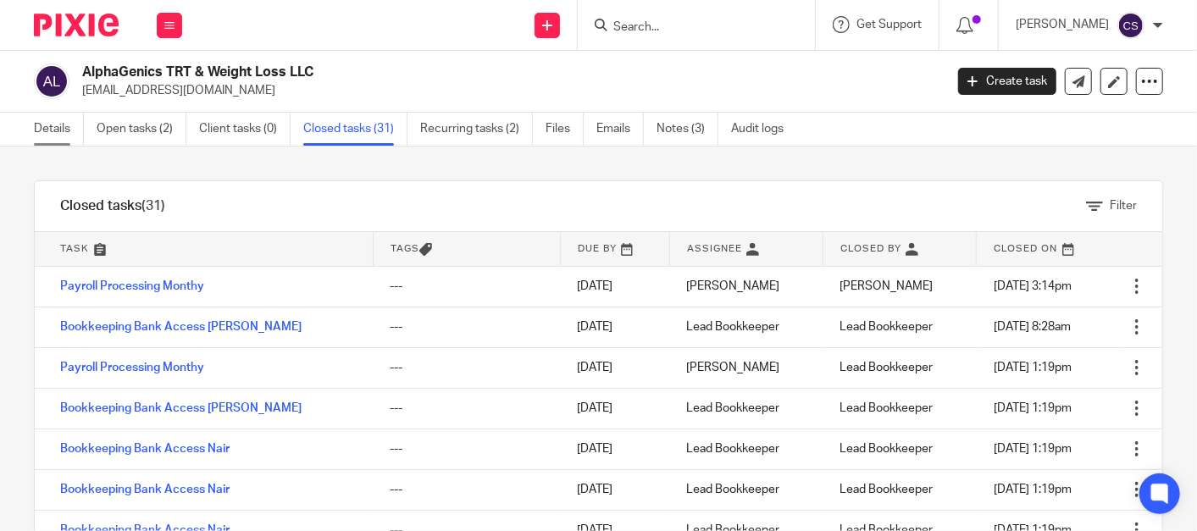
click at [36, 122] on link "Details" at bounding box center [59, 129] width 50 height 33
